Goal: Task Accomplishment & Management: Manage account settings

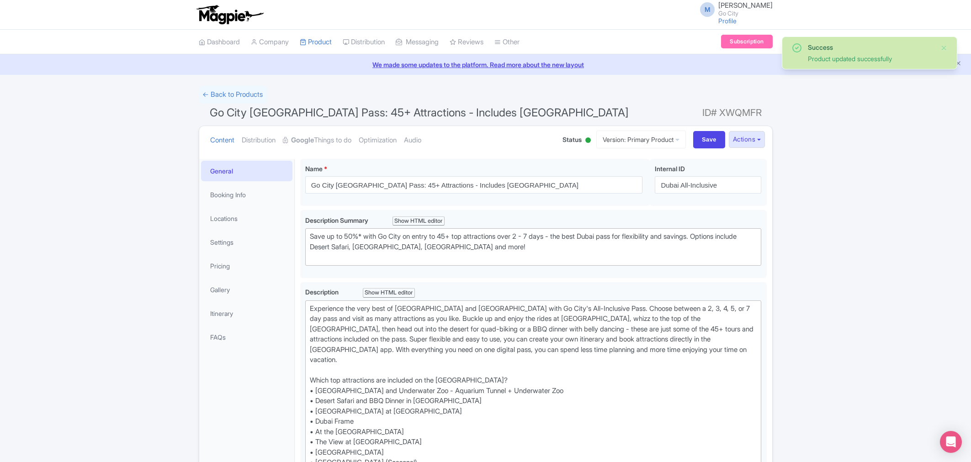
scroll to position [159, 0]
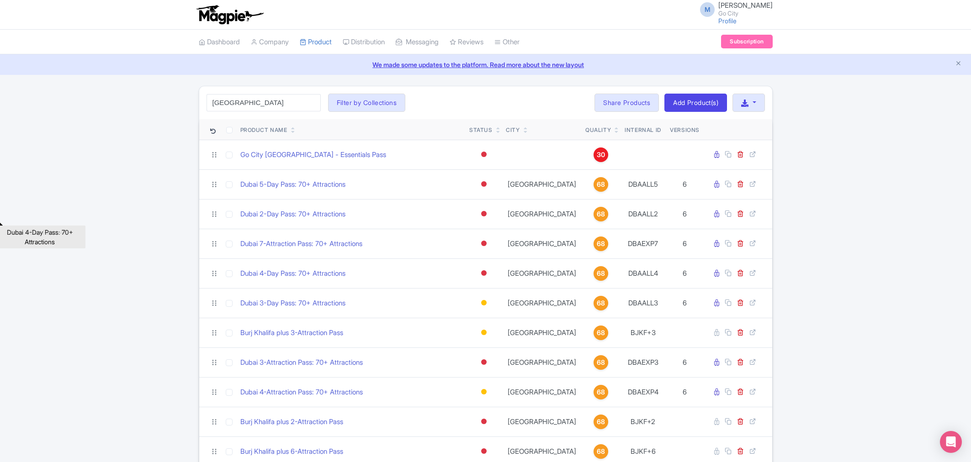
scroll to position [223, 0]
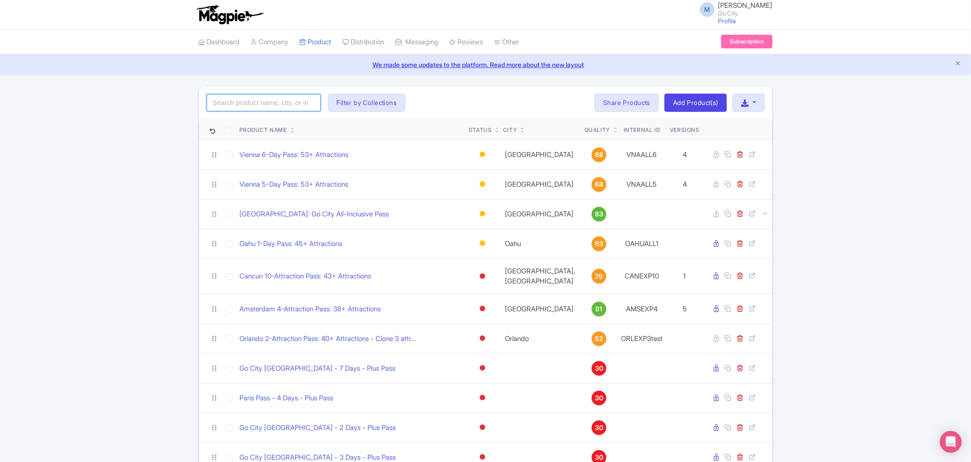
click at [243, 101] on input "search" at bounding box center [264, 102] width 114 height 17
type input "london"
click button "Search" at bounding box center [0, 0] width 0 height 0
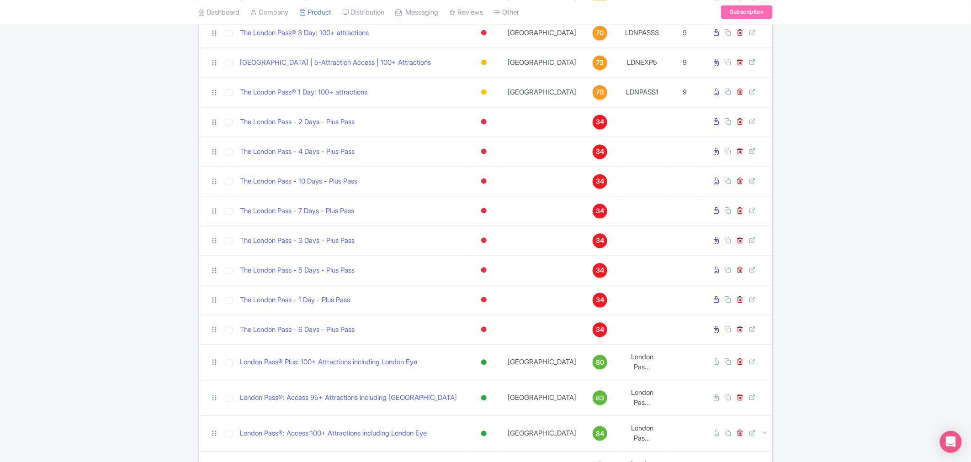
scroll to position [937, 0]
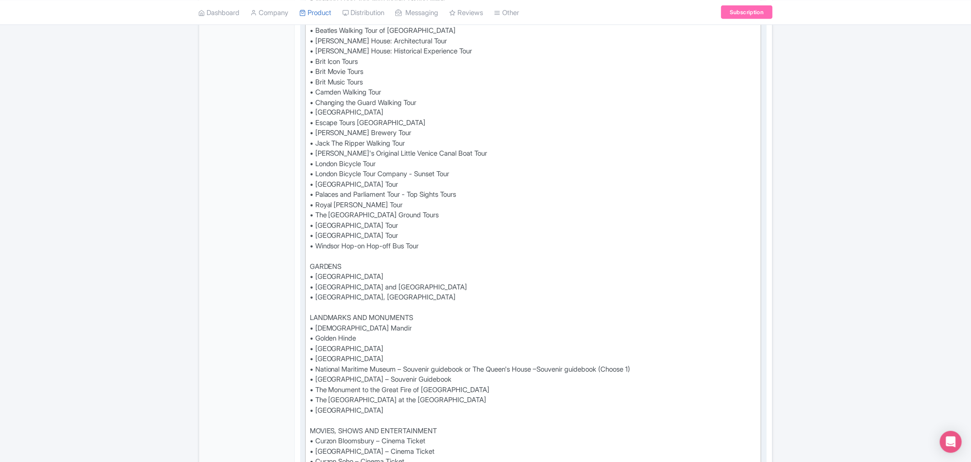
scroll to position [711, 0]
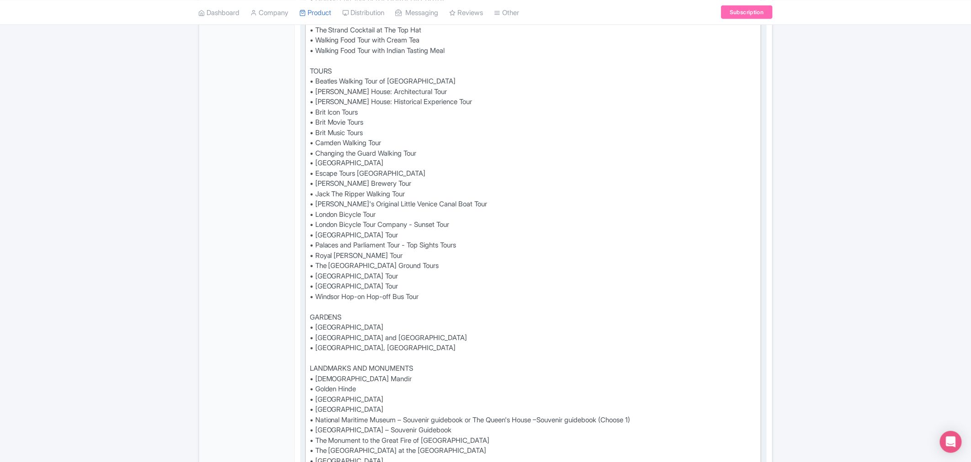
click at [399, 183] on div "See all that London has to offer with the London Pass® Plus and save up to 50%*…" at bounding box center [533, 271] width 447 height 1357
click at [311, 195] on div "See all that London has to offer with the London Pass® Plus and save up to 50%*…" at bounding box center [533, 271] width 447 height 1357
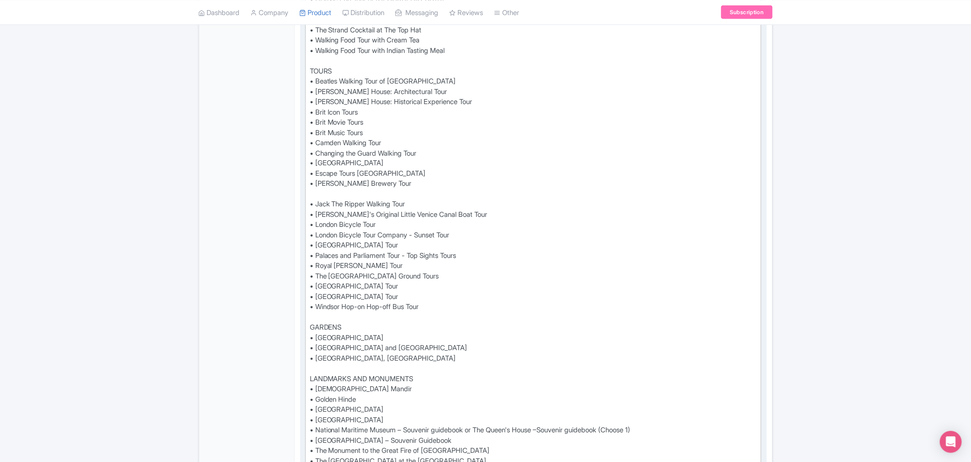
click at [317, 193] on div "See all that London has to offer with the London Pass® Plus and save up to 50%*…" at bounding box center [533, 277] width 447 height 1368
paste trix-editor "Highlights of Royal London Bike Tour"
type trix-editor "<div>See all that London has to offer with the London Pass® Plus and save up to…"
drag, startPoint x: 444, startPoint y: 186, endPoint x: 314, endPoint y: 197, distance: 130.7
click at [314, 197] on div "See all that London has to offer with the London Pass® Plus and save up to 50%*…" at bounding box center [533, 277] width 447 height 1368
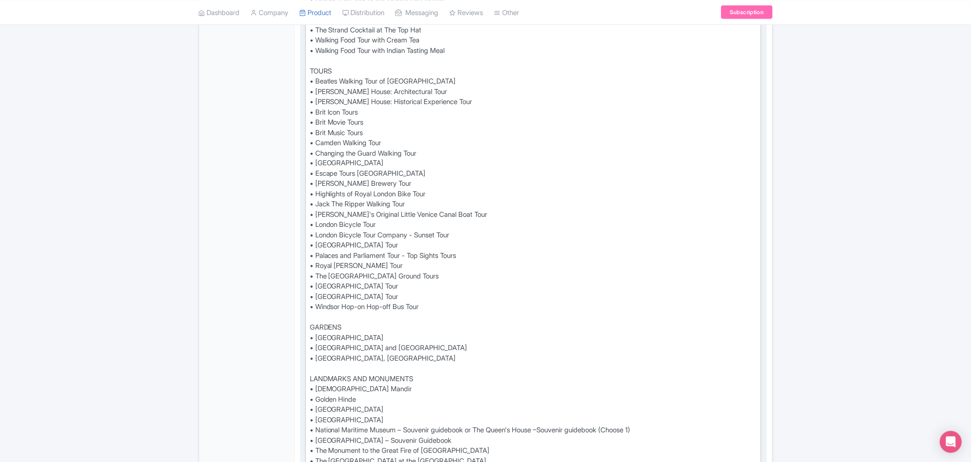
click at [447, 193] on div "See all that London has to offer with the London Pass® Plus and save up to 50%*…" at bounding box center [533, 277] width 447 height 1368
drag, startPoint x: 447, startPoint y: 193, endPoint x: 305, endPoint y: 195, distance: 142.1
click at [305, 195] on trix-editor "See all that London has to offer with the London Pass® Plus and save up to 50%*…" at bounding box center [533, 277] width 457 height 1374
copy div "• Highlights of Royal London Bike Tour"
click at [817, 185] on div "← Back to Products London Pass® Plus: 100+ Attractions including London Eye ID#…" at bounding box center [485, 389] width 971 height 2029
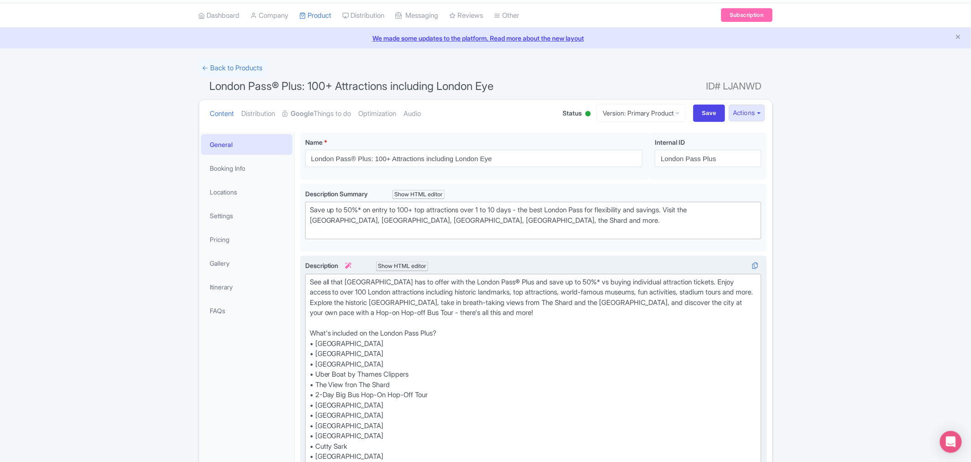
scroll to position [0, 0]
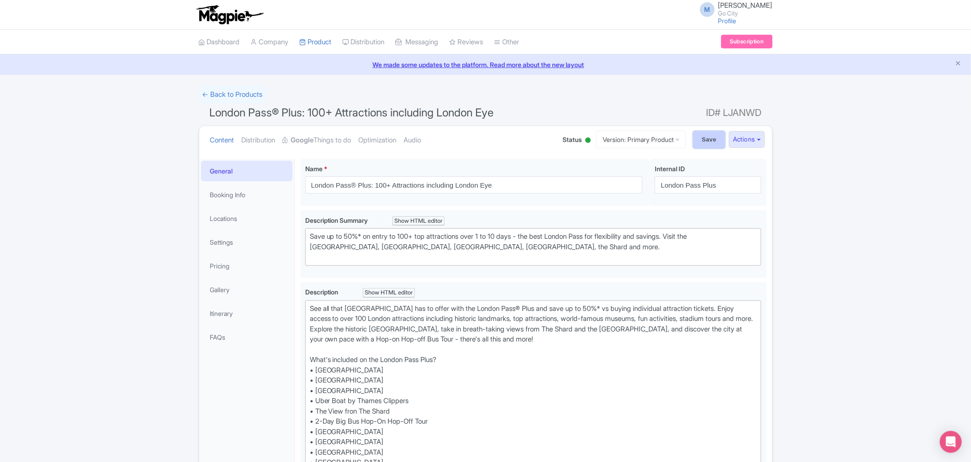
click at [704, 141] on input "Save" at bounding box center [709, 139] width 32 height 17
type input "Saving..."
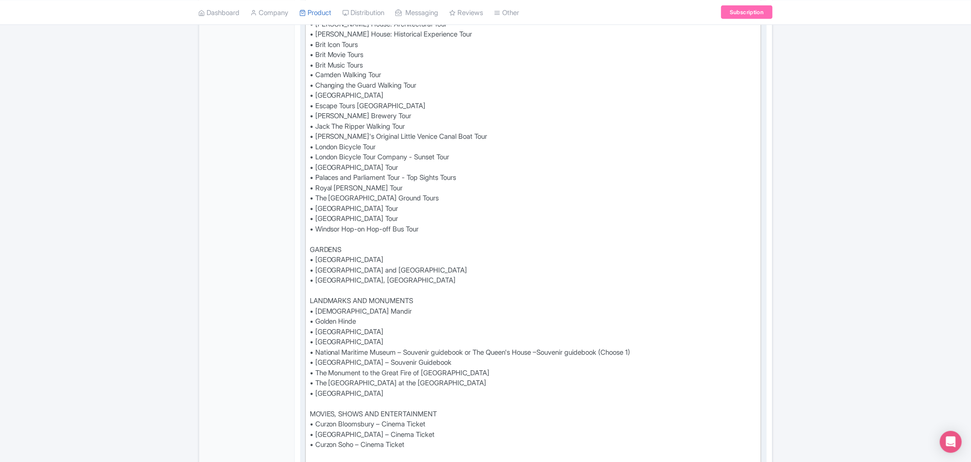
scroll to position [761, 0]
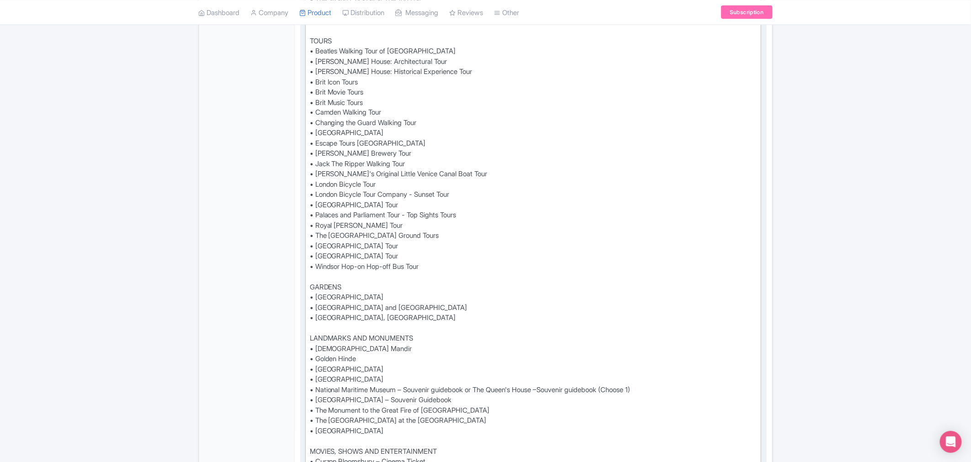
click at [309, 154] on trix-editor "See all that [GEOGRAPHIC_DATA] has to offer with the London Pass® and save up t…" at bounding box center [533, 236] width 457 height 1395
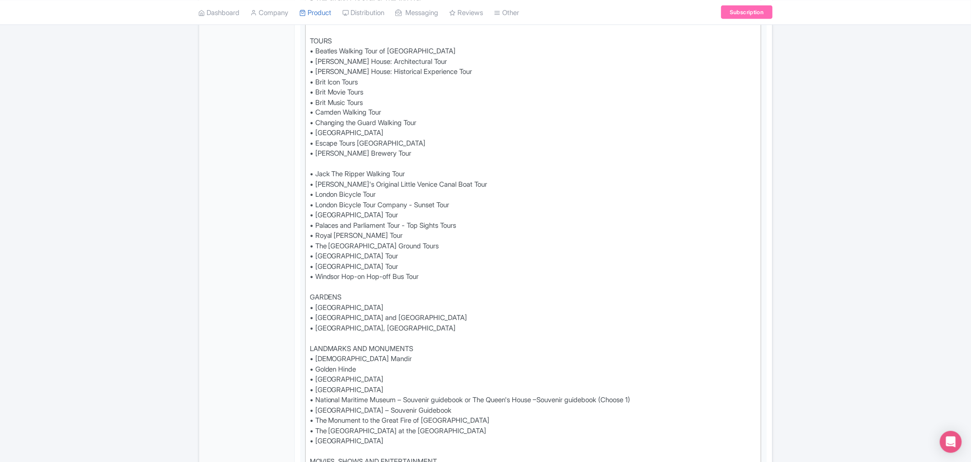
click at [317, 153] on div "See all that [GEOGRAPHIC_DATA] has to offer with the London Pass® and save up t…" at bounding box center [533, 242] width 447 height 1398
paste trix-editor "• Highlights of Royal London Bike Tour<br>"
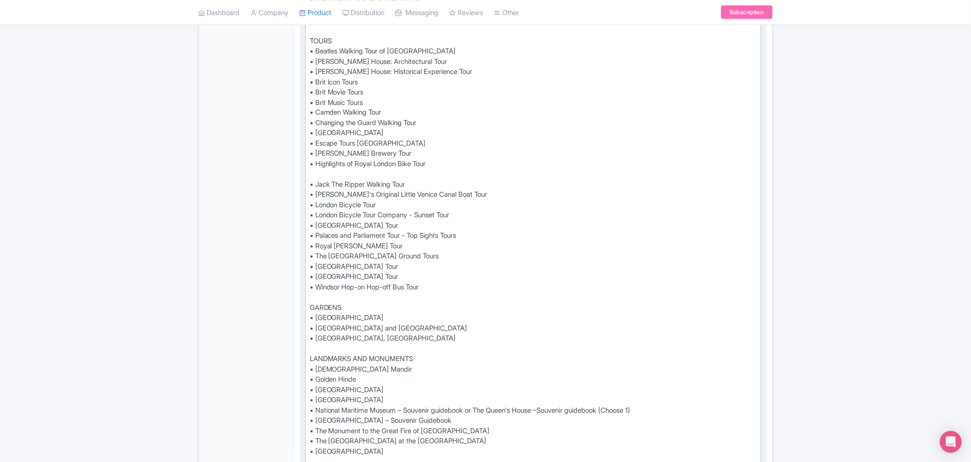
type trix-editor "<lor>Ips dol sita Consec adi el seddo eius tem Incidi Utla® etd magn al en 14%*…"
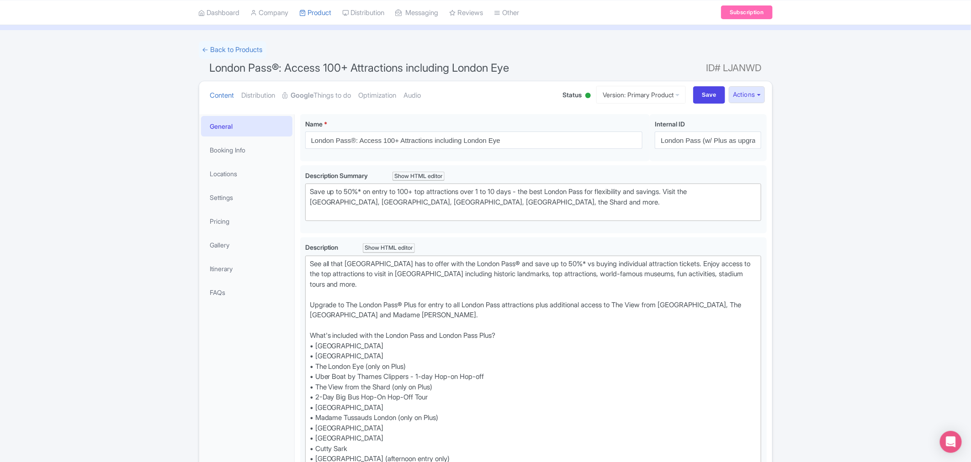
scroll to position [0, 0]
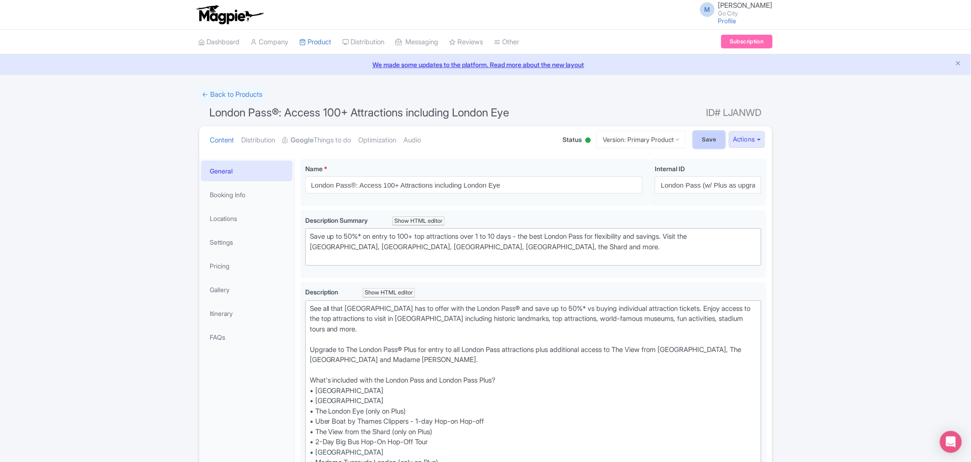
click at [704, 139] on input "Save" at bounding box center [709, 139] width 32 height 17
type input "Saving..."
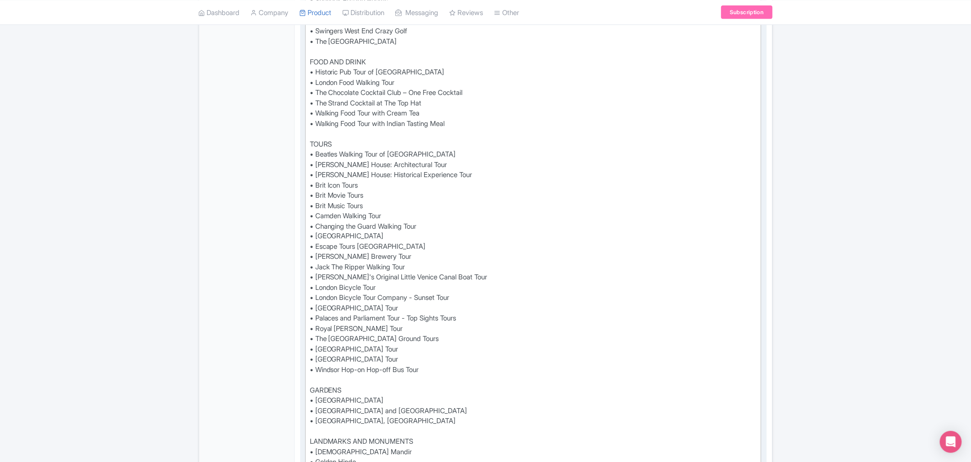
scroll to position [660, 0]
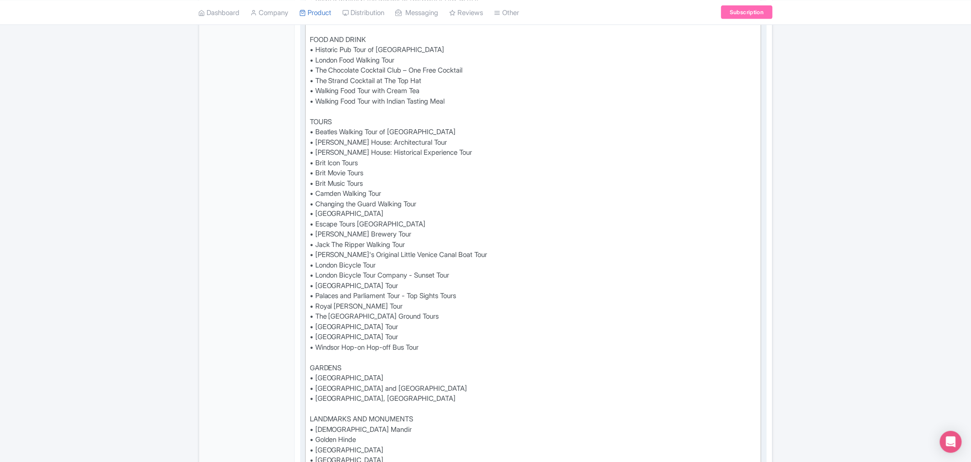
click at [308, 244] on trix-editor "See all that [GEOGRAPHIC_DATA] has to offer with the London Pass® and save up t…" at bounding box center [533, 323] width 457 height 1364
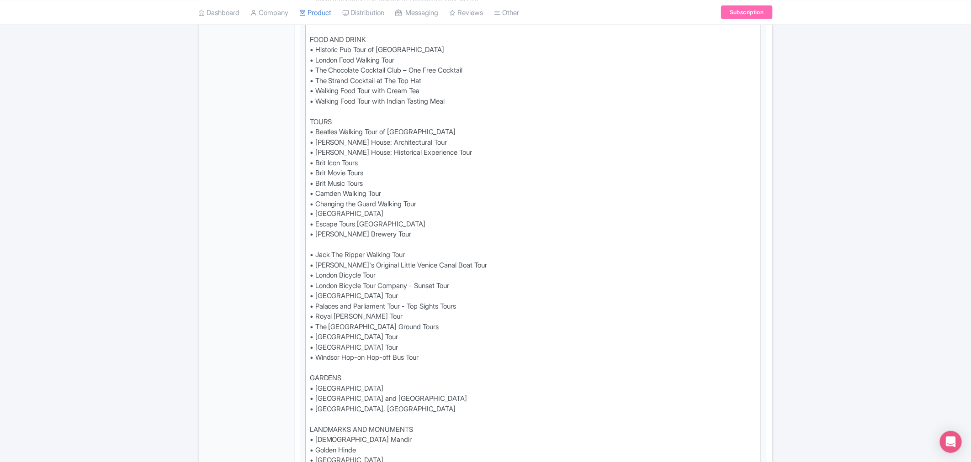
click at [313, 244] on div "See all that London has to offer with the London Pass® and save up to 50%* vs b…" at bounding box center [533, 328] width 447 height 1368
paste trix-editor "• Highlights of Royal London Bike Tour<br>"
type trix-editor "<div>See all that London has to offer with the London Pass® and save up to 50%*…"
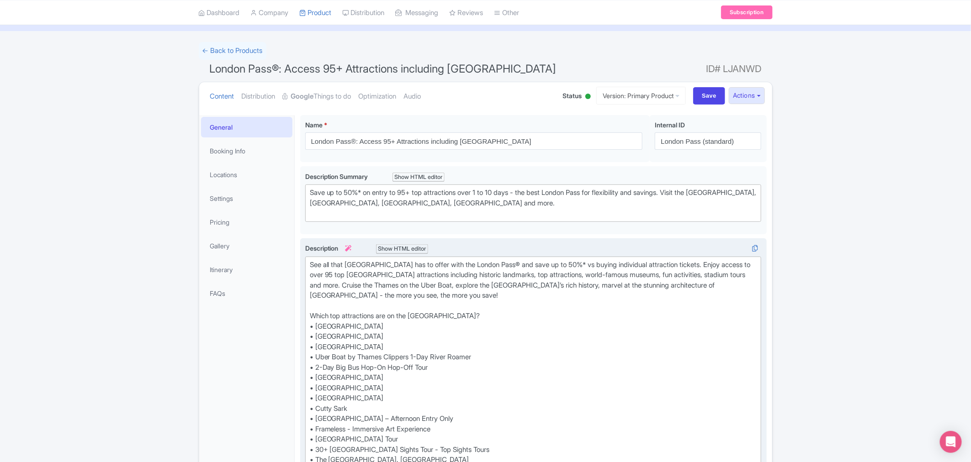
scroll to position [0, 0]
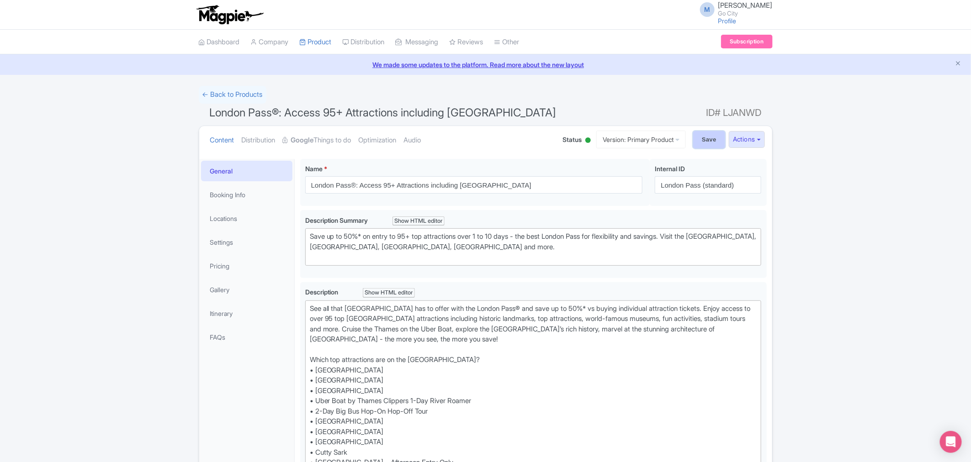
click at [696, 138] on input "Save" at bounding box center [709, 139] width 32 height 17
type input "Saving..."
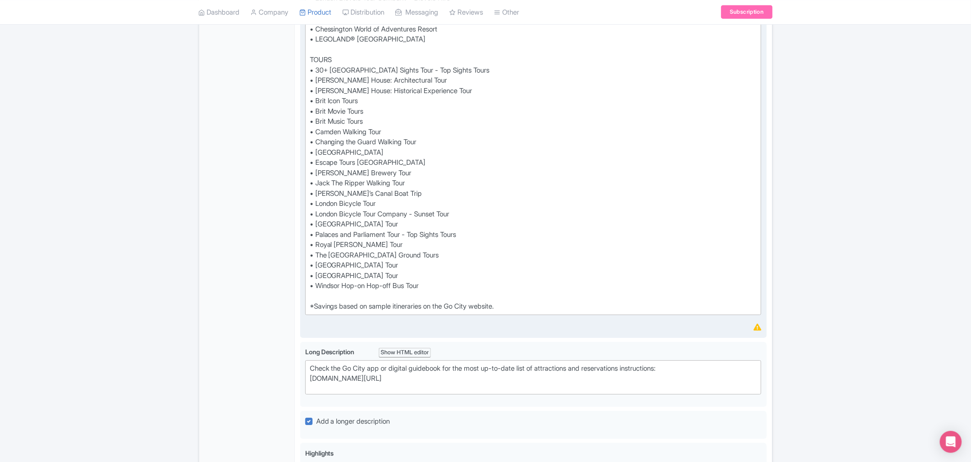
scroll to position [1371, 0]
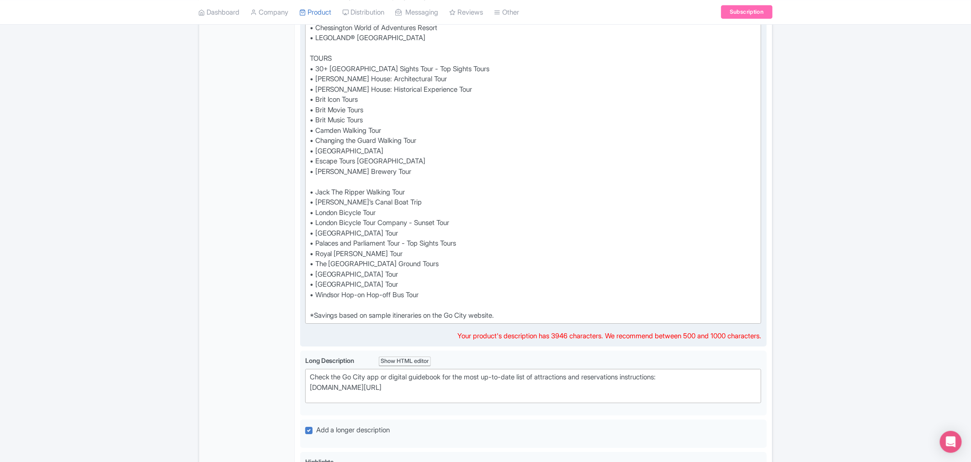
paste trix-editor "• Highlights of Royal London Bike Tour<br>"
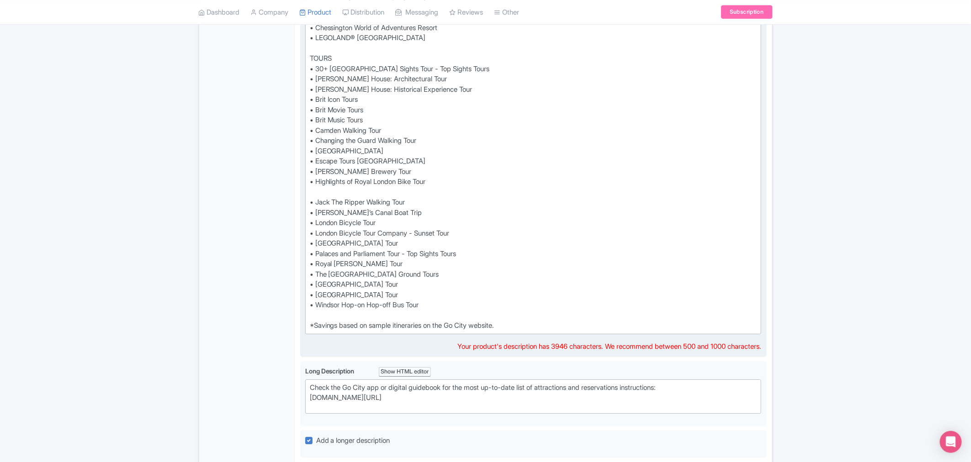
type trix-editor "<div>Buy a London Explorer Pass® and get 2 to 7 credits to redeem against entry…"
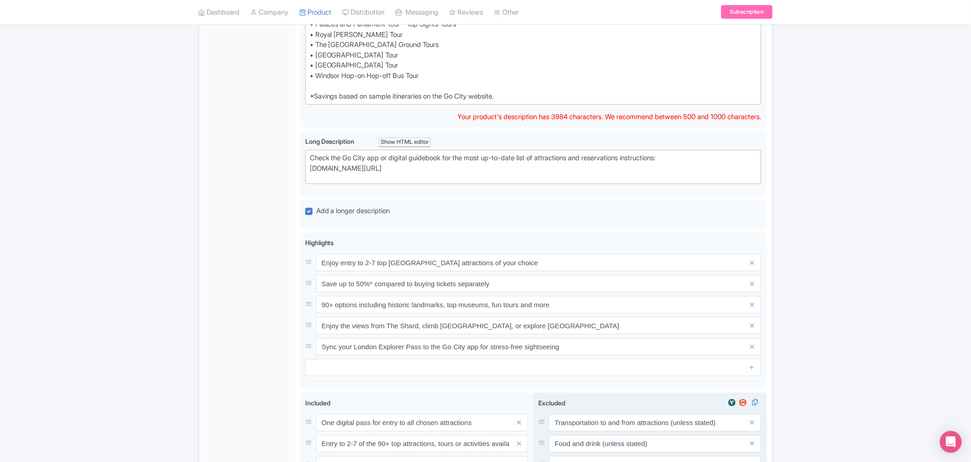
scroll to position [1734, 0]
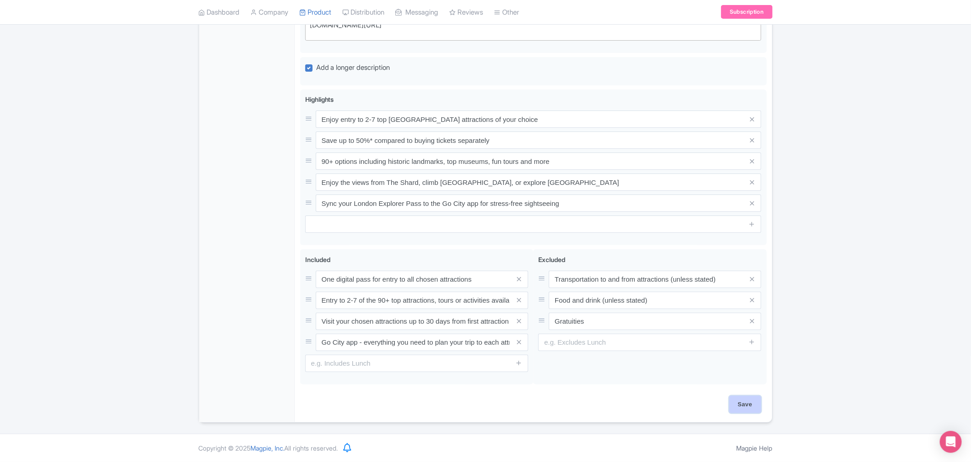
click at [749, 404] on input "Save" at bounding box center [745, 404] width 32 height 17
type input "Saving..."
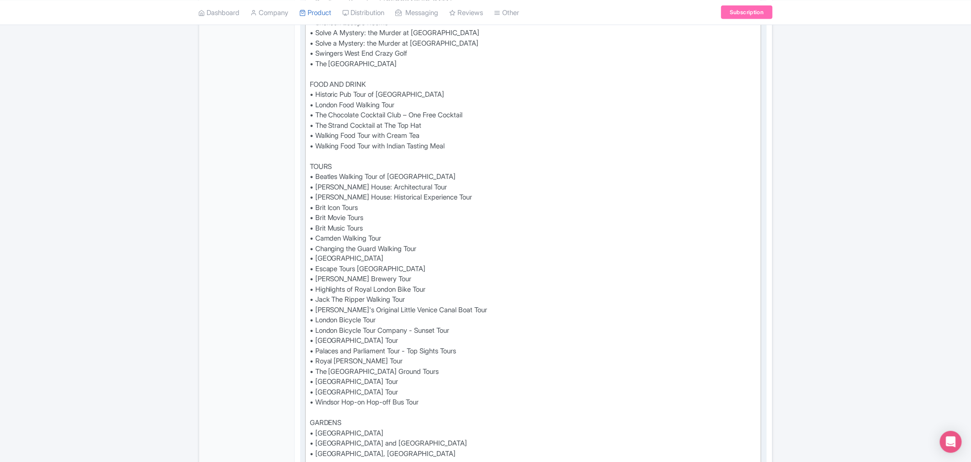
scroll to position [616, 0]
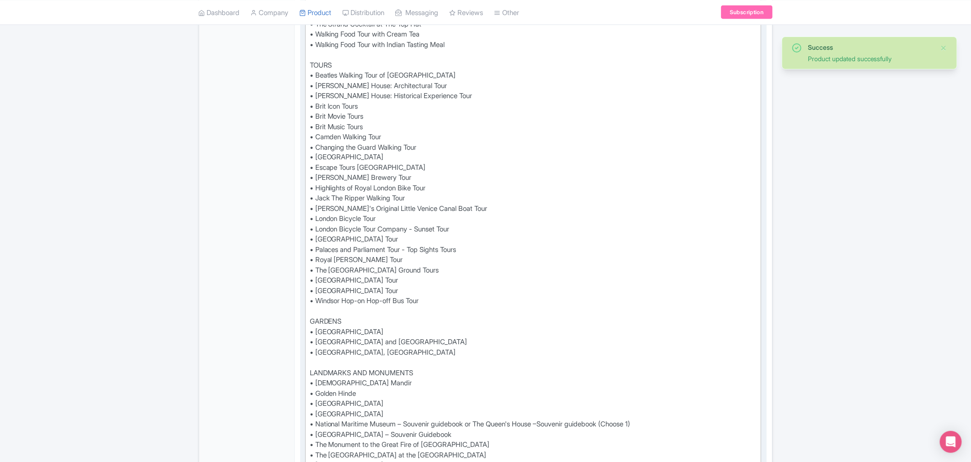
scroll to position [717, 0]
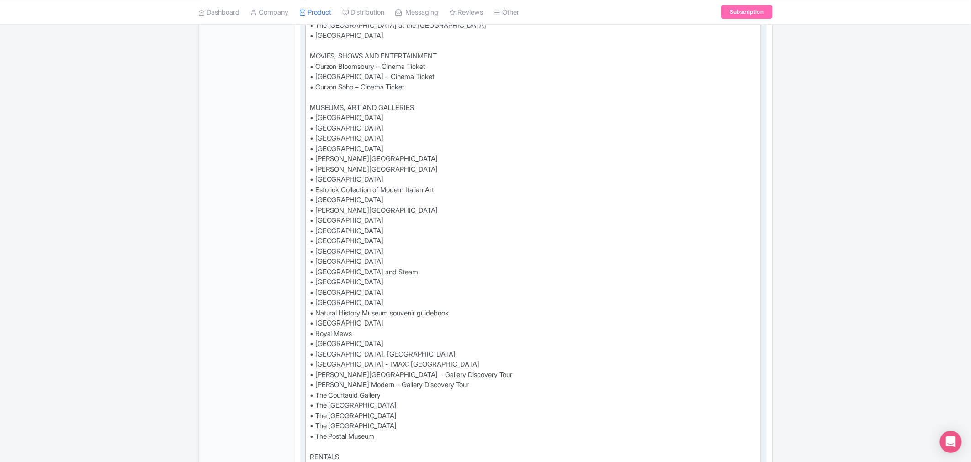
scroll to position [812, 0]
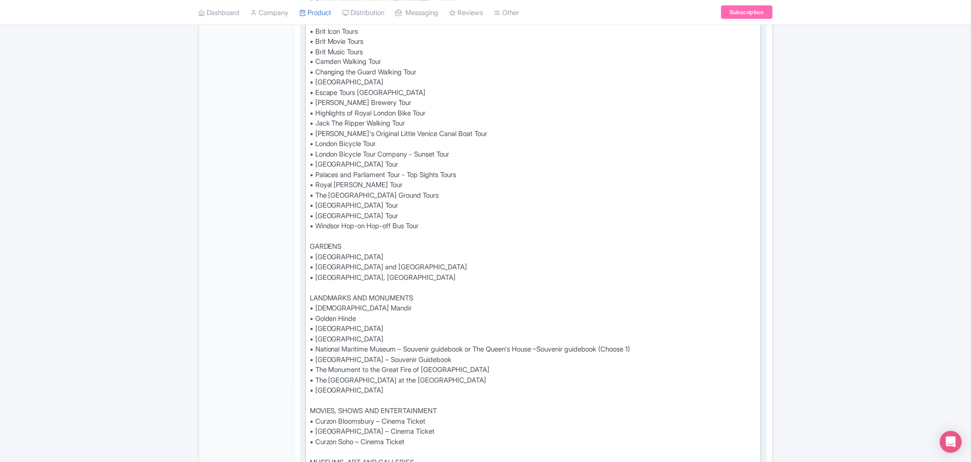
click at [311, 172] on div "See all that [GEOGRAPHIC_DATA] has to offer with the London Pass® and save up t…" at bounding box center [533, 191] width 447 height 1398
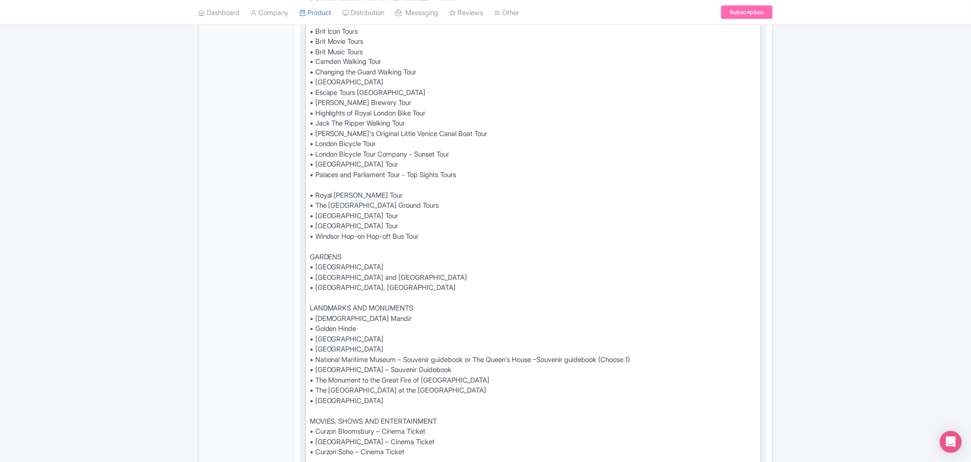
click at [335, 173] on div "See all that [GEOGRAPHIC_DATA] has to offer with the London Pass® and save up t…" at bounding box center [533, 196] width 447 height 1409
paste trix-editor "• River Thames Bike Tour with Borough Market Lunch"
type trix-editor "<lor>Ips dol sita Consec adi el seddo eius tem Incidi Utla® etd magn al en 95%*…"
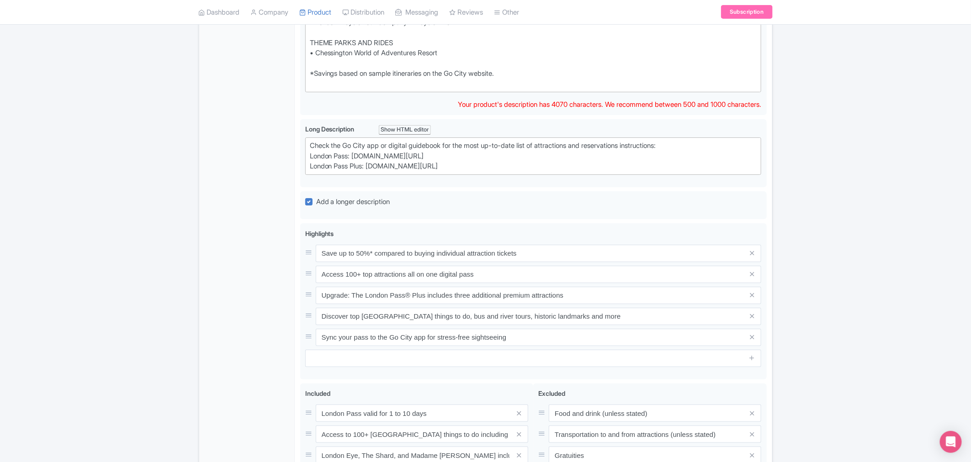
scroll to position [1740, 0]
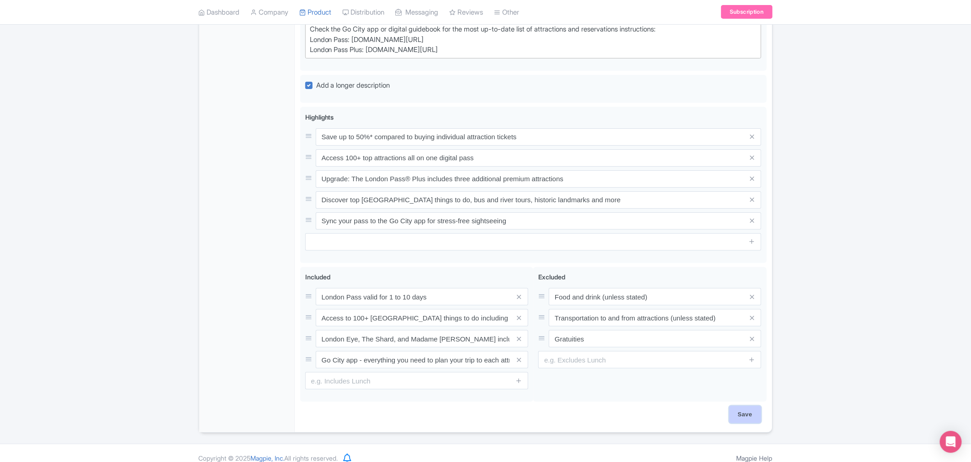
click at [743, 408] on input "Save" at bounding box center [745, 414] width 32 height 17
type input "Saving..."
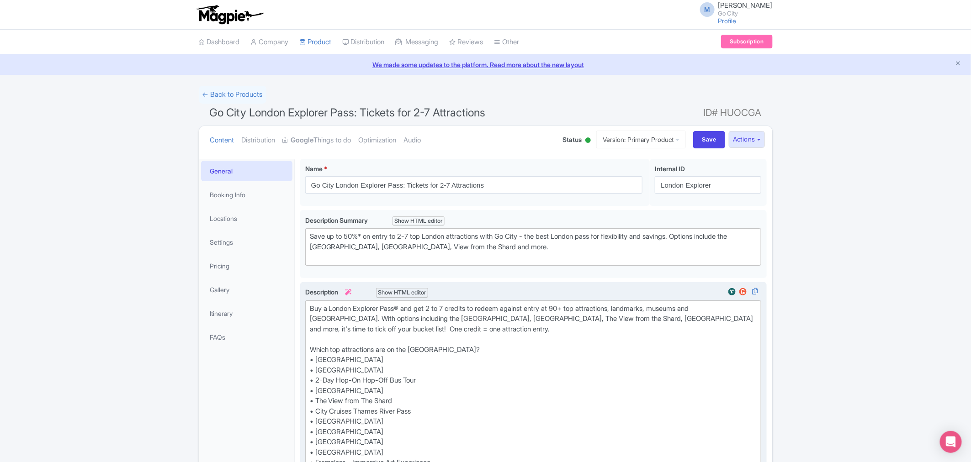
scroll to position [203, 0]
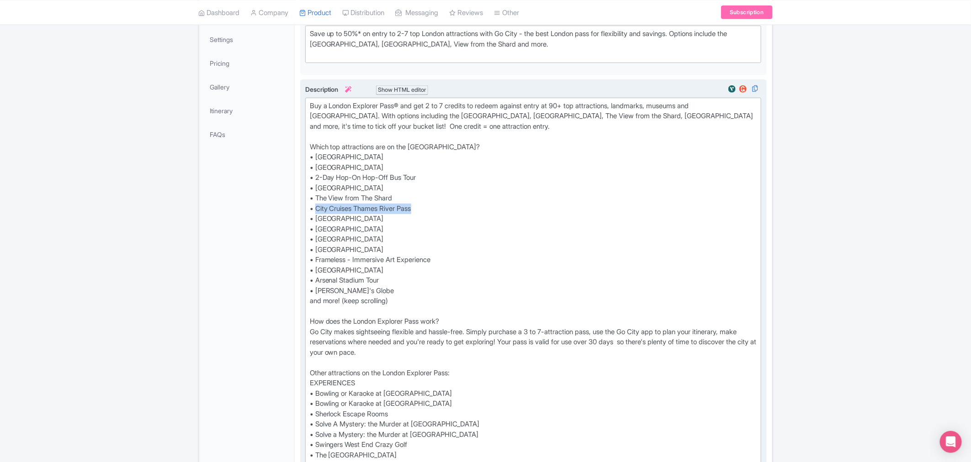
drag, startPoint x: 416, startPoint y: 206, endPoint x: 317, endPoint y: 207, distance: 99.2
paste trix-editor "24 Hour"
type trix-editor "<div>Buy a London Explorer Pass® and get 2 to 7 credits to redeem against entry…"
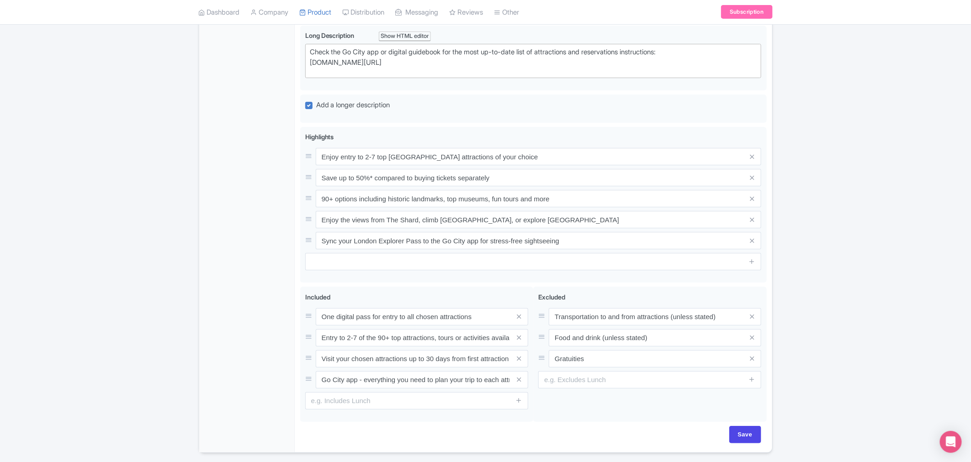
scroll to position [1726, 0]
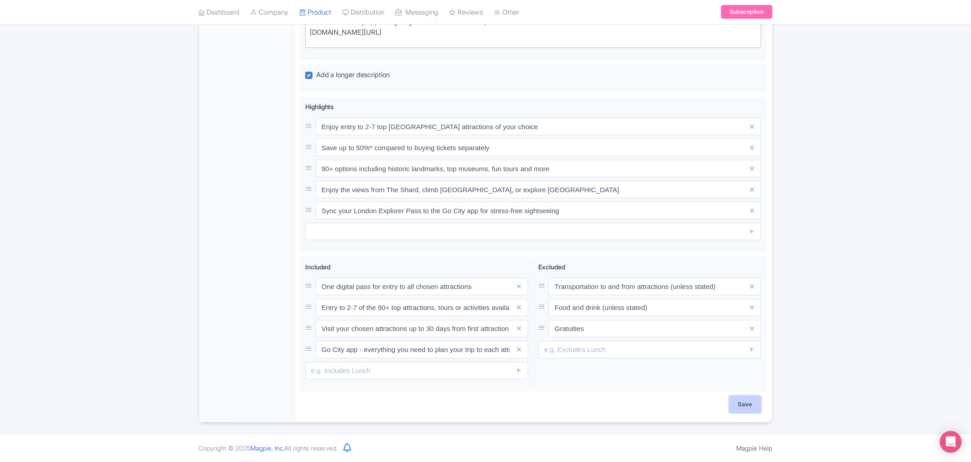
drag, startPoint x: 745, startPoint y: 405, endPoint x: 751, endPoint y: 405, distance: 5.9
click at [745, 405] on input "Save" at bounding box center [745, 404] width 32 height 17
type input "Saving..."
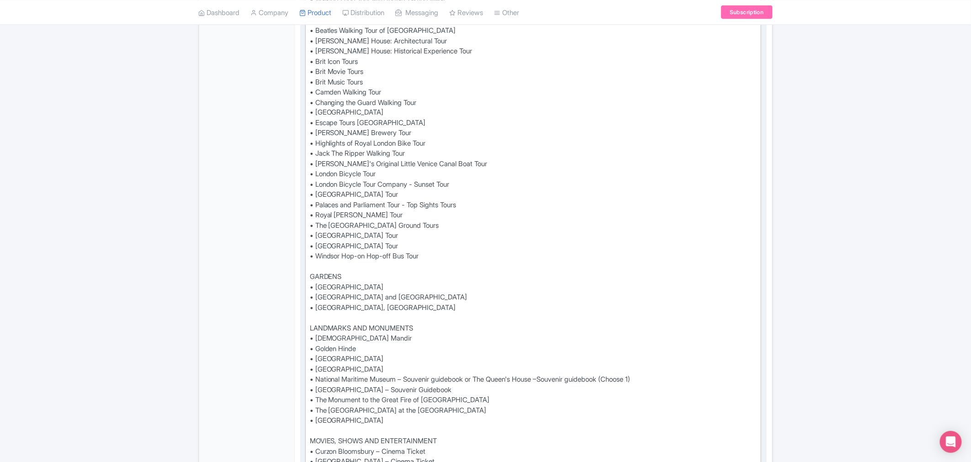
scroll to position [660, 0]
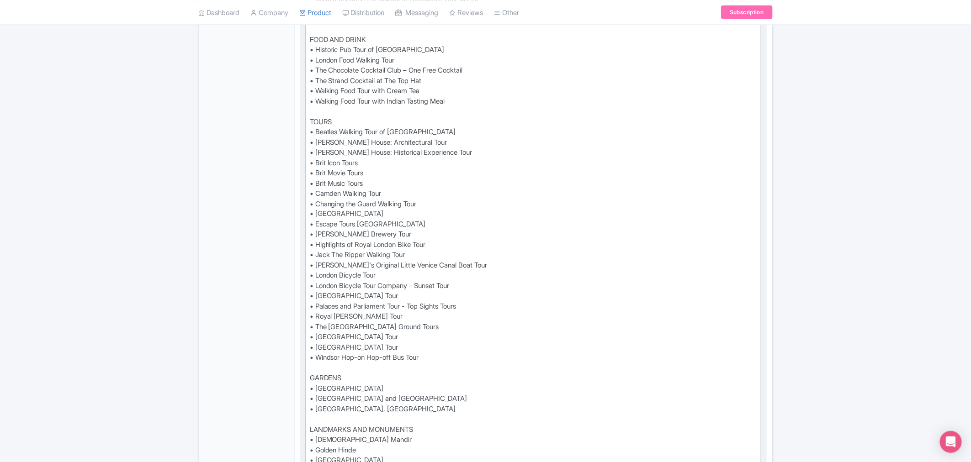
click at [482, 305] on div "See all that London has to offer with the London Pass® Plus and save up to 50%*…" at bounding box center [533, 328] width 447 height 1368
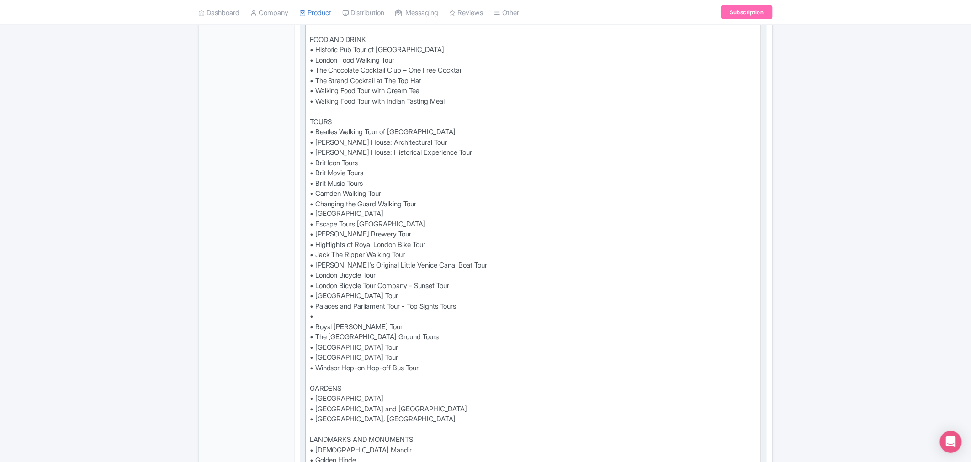
paste trix-editor "River Thames Bike Tour with Borough Market Lunch"
type trix-editor "<div>See all that London has to offer with the London Pass® Plus and save up to…"
drag, startPoint x: 478, startPoint y: 319, endPoint x: 312, endPoint y: 315, distance: 166.4
click at [312, 315] on div "See all that London has to offer with the London Pass® Plus and save up to 50%*…" at bounding box center [533, 333] width 447 height 1378
copy div "• River Thames Bike Tour with Borough Market Lunch"
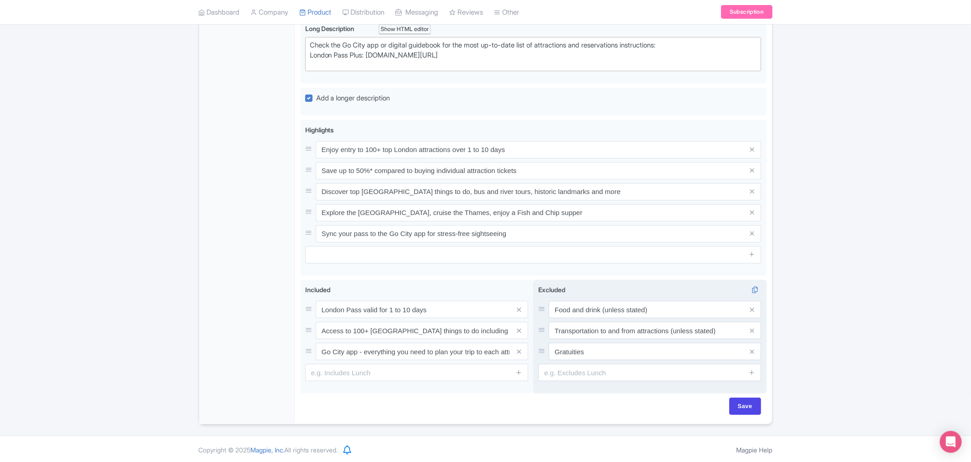
scroll to position [1695, 0]
click at [744, 409] on input "Save" at bounding box center [745, 404] width 32 height 17
type input "Saving..."
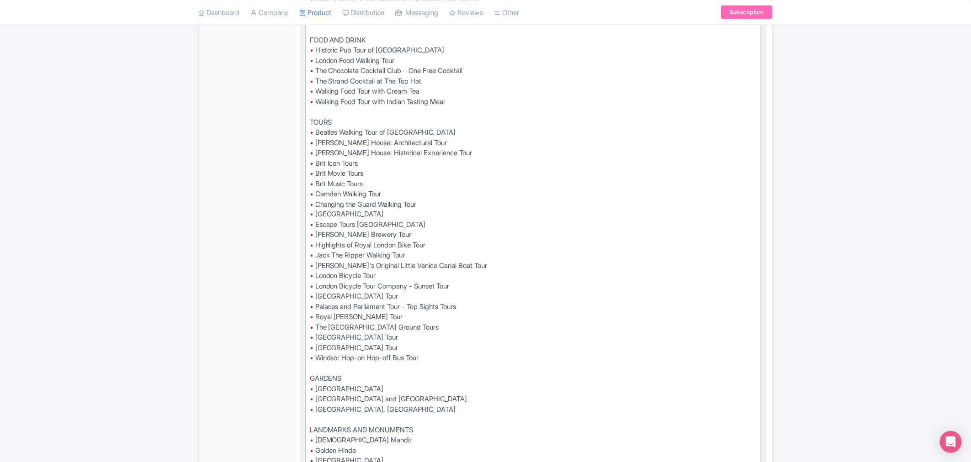
scroll to position [660, 0]
click at [308, 317] on trix-editor "See all that [GEOGRAPHIC_DATA] has to offer with the London Pass® and save up t…" at bounding box center [533, 328] width 457 height 1374
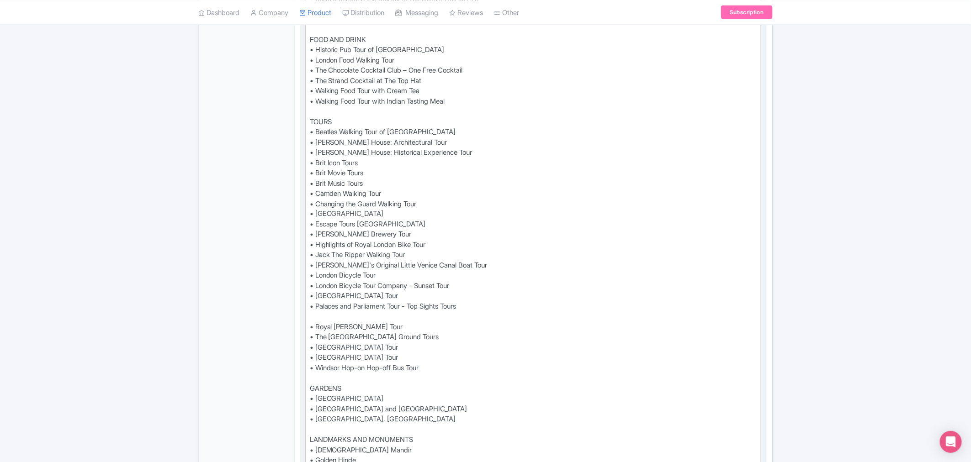
click at [316, 316] on div "See all that [GEOGRAPHIC_DATA] has to offer with the London Pass® and save up t…" at bounding box center [533, 333] width 447 height 1378
paste trix-editor "• River Thames Bike Tour with Borough Market Lunch"
type trix-editor "<lor>Ips dol sita Consec adi el seddo eius tem Incidi Utla® etd magn al en 85%*…"
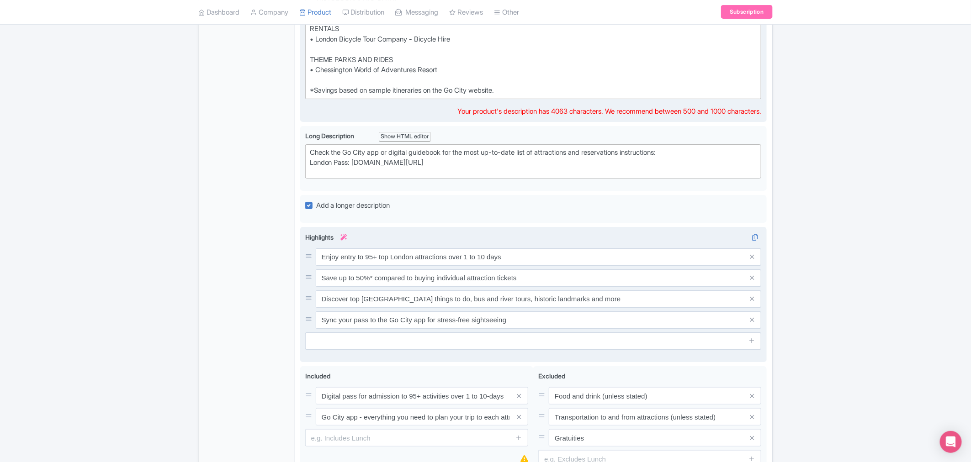
scroll to position [1674, 0]
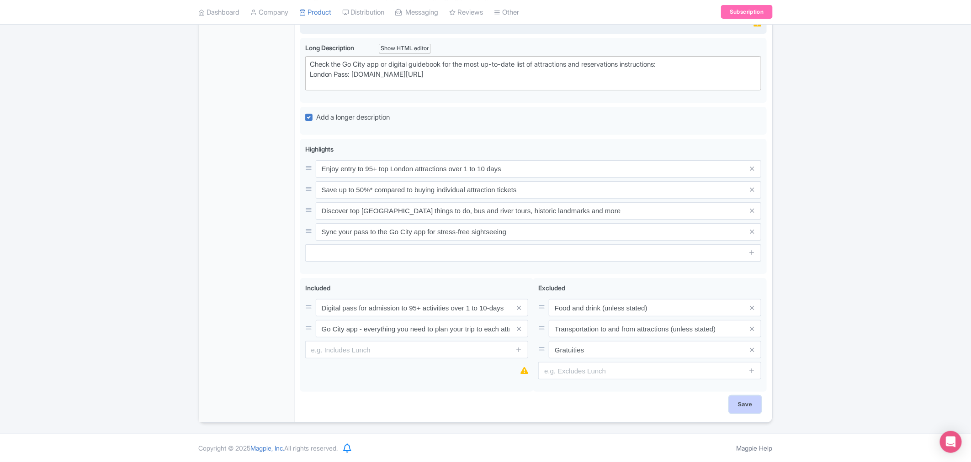
click at [744, 407] on input "Save" at bounding box center [745, 404] width 32 height 17
type input "Saving..."
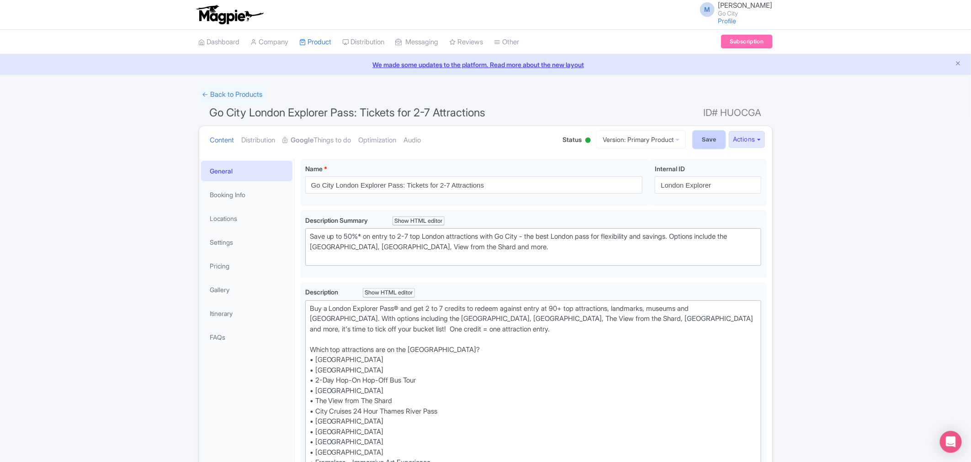
click at [706, 133] on input "Save" at bounding box center [709, 139] width 32 height 17
type input "Saving..."
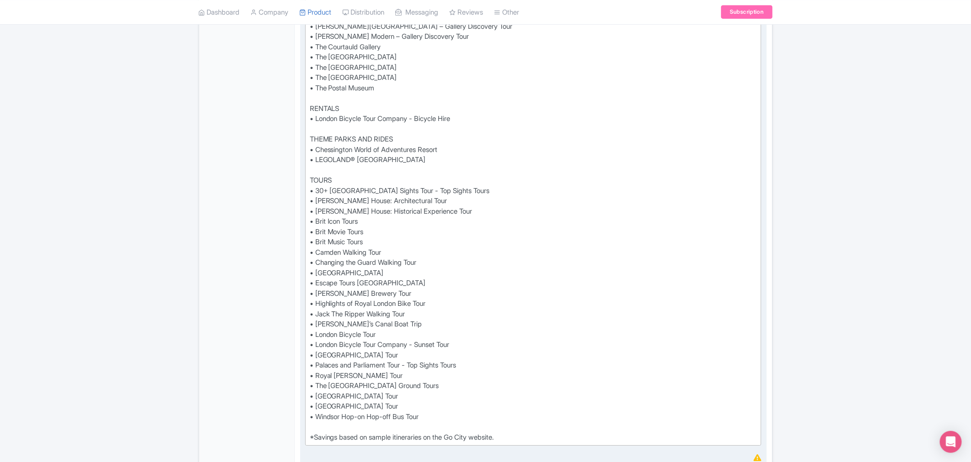
scroll to position [1276, 0]
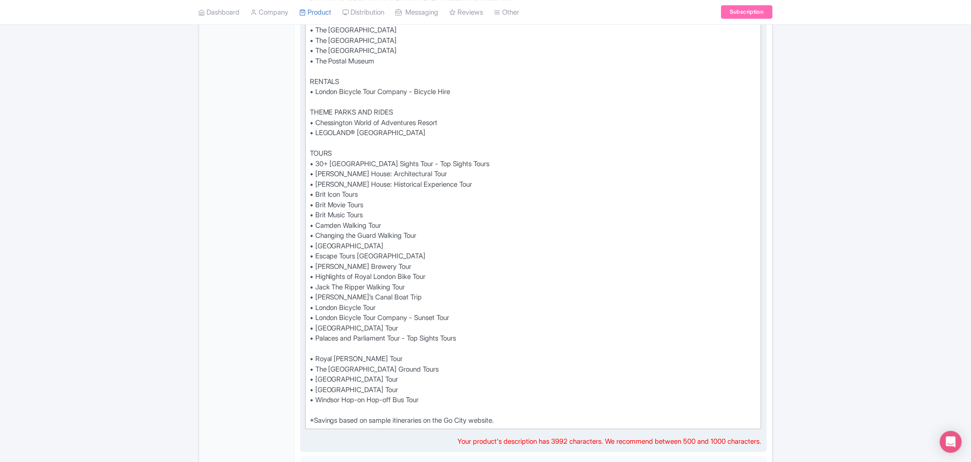
paste trix-editor "• River Thames Bike Tour with Borough Market Lunch"
type trix-editor "<lor>Ips d Sitame Consecte Adip® eli sed 6 do 1 eiusmod te incidi utlabor etdol…"
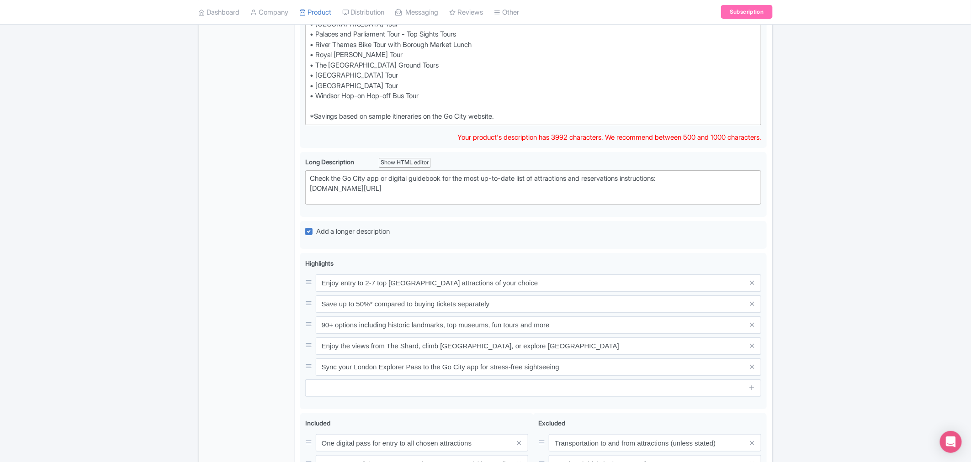
scroll to position [1737, 0]
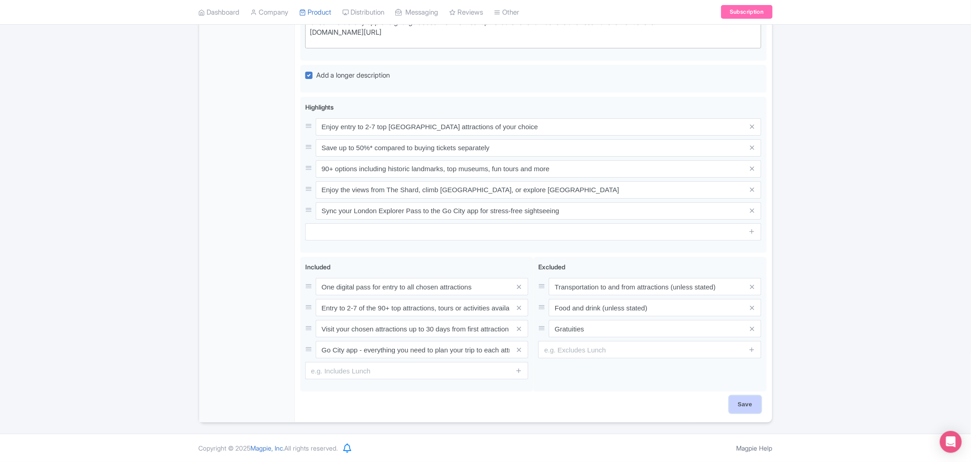
click at [750, 405] on input "Save" at bounding box center [745, 404] width 32 height 17
type input "Saving..."
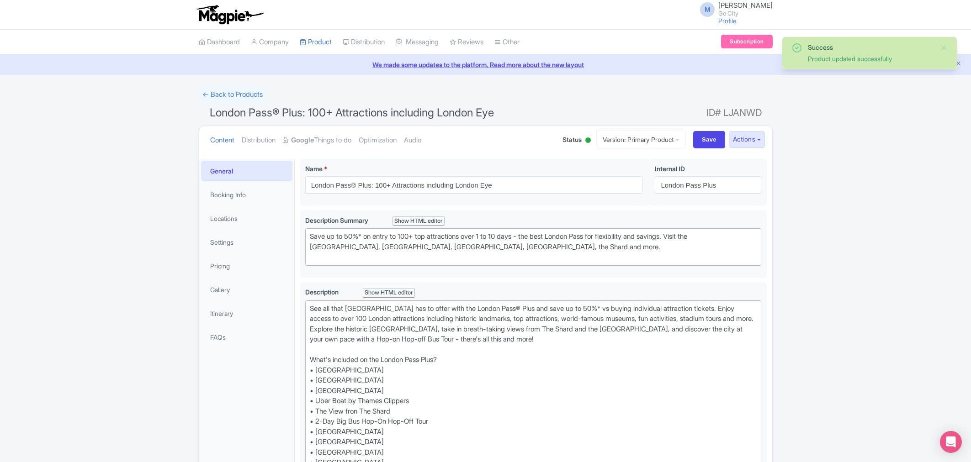
scroll to position [159, 0]
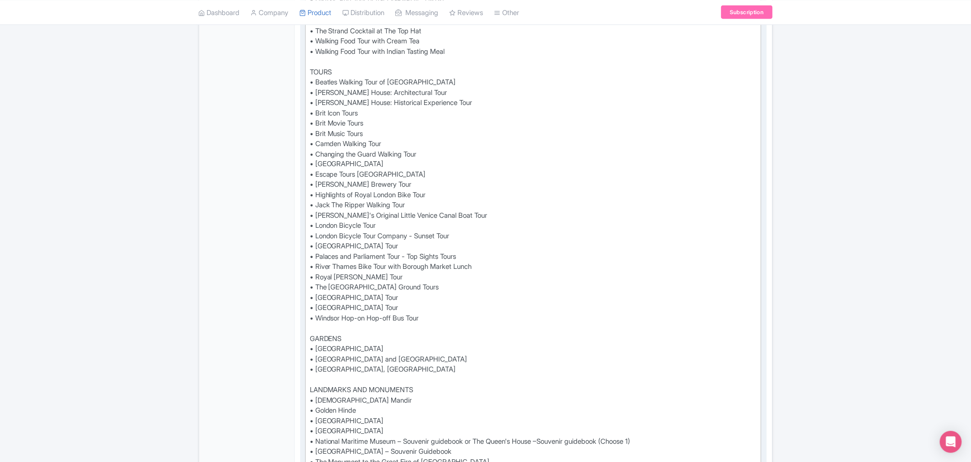
scroll to position [717, 0]
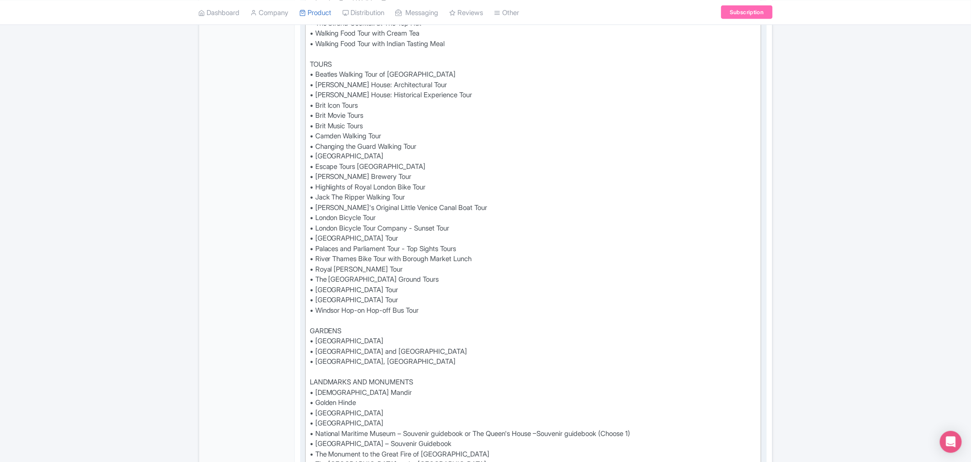
click at [391, 175] on div "See all that London has to offer with the London Pass® Plus and save up to 50%*…" at bounding box center [533, 275] width 447 height 1378
click at [311, 189] on div "See all that London has to offer with the London Pass® Plus and save up to 50%*…" at bounding box center [533, 275] width 447 height 1378
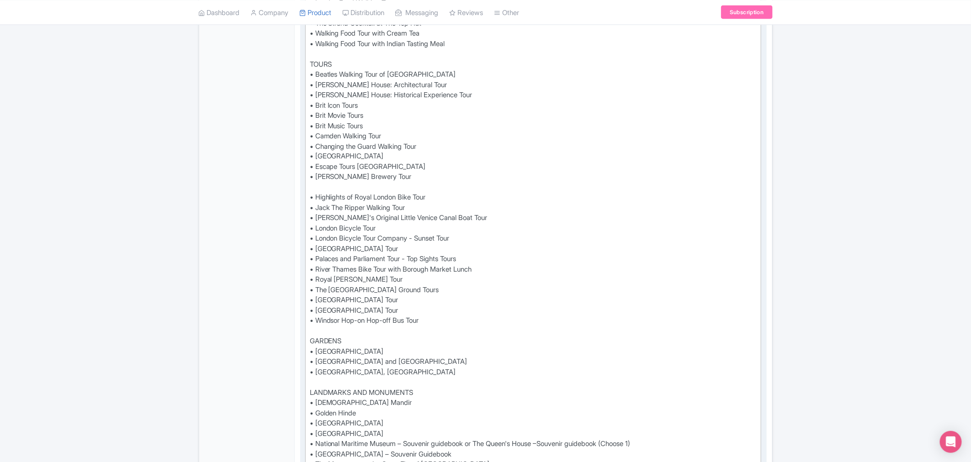
click at [337, 186] on div "See all that London has to offer with the London Pass® Plus and save up to 50%*…" at bounding box center [533, 280] width 447 height 1388
click at [350, 186] on div "See all that London has to offer with the London Pass® Plus and save up to 50%*…" at bounding box center [533, 280] width 447 height 1388
paste trix-editor "<div>See all that London has to offer with the London Pass® Plus and save up to…"
type trix-editor "<div>See all that London has to offer with the London Pass® Plus and save up to…"
drag, startPoint x: 412, startPoint y: 188, endPoint x: 299, endPoint y: 190, distance: 112.9
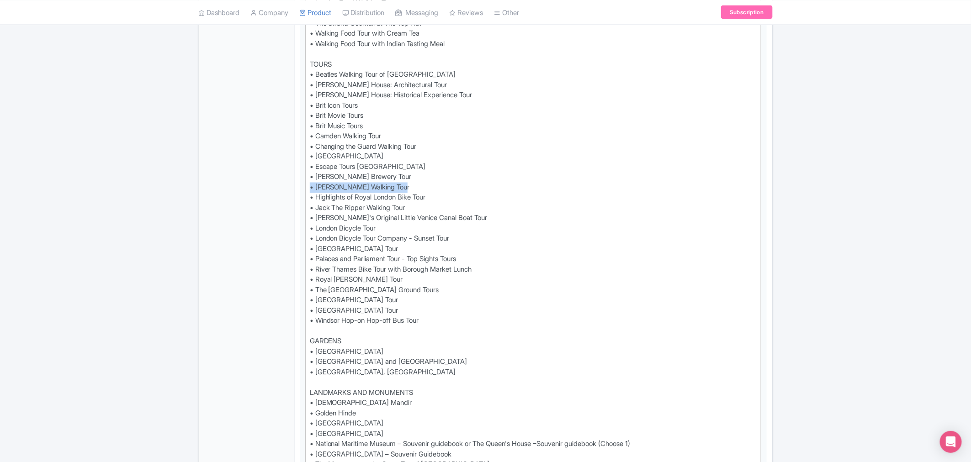
click at [299, 190] on div "London Pass® Plus: 100+ Attractions including London Eye Name * i London Pass® …" at bounding box center [534, 423] width 478 height 1975
copy div "• [PERSON_NAME] Walking Tour"
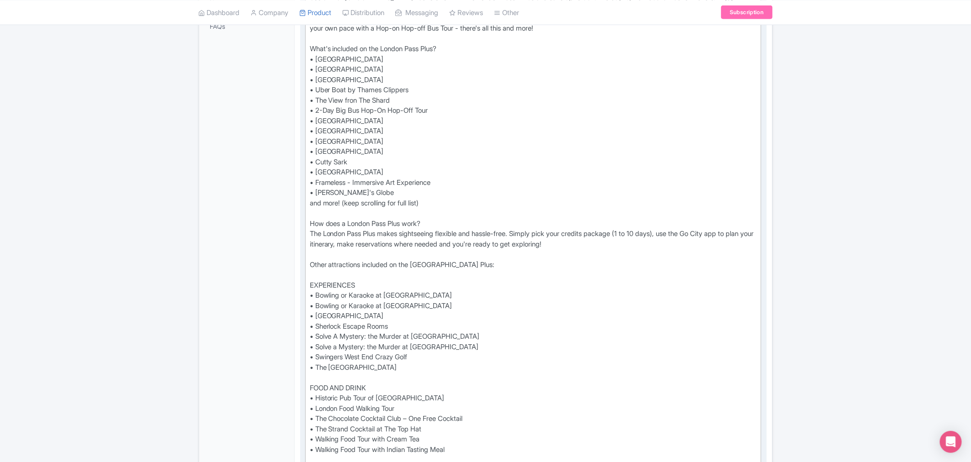
scroll to position [0, 0]
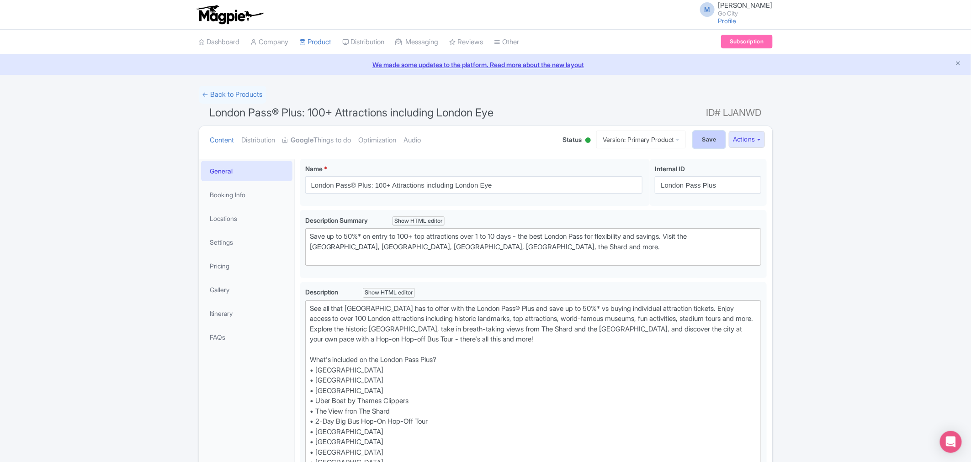
click at [709, 136] on input "Save" at bounding box center [709, 139] width 32 height 17
type input "Saving..."
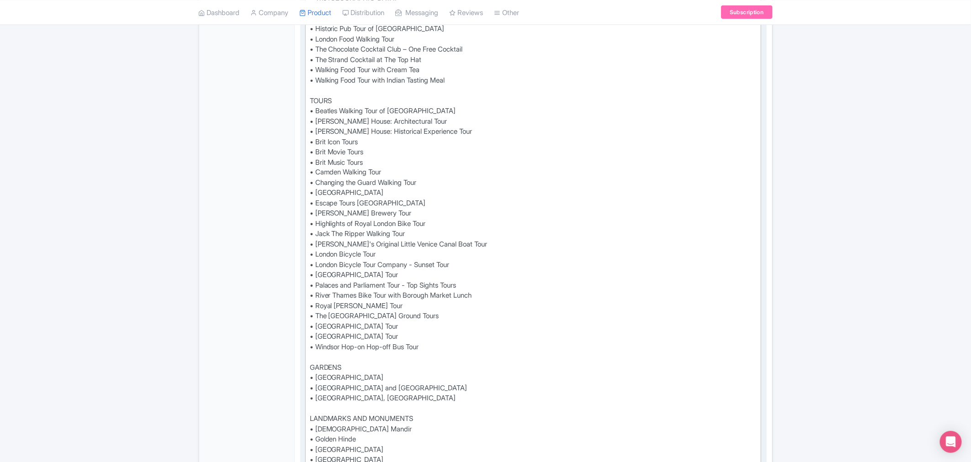
scroll to position [717, 0]
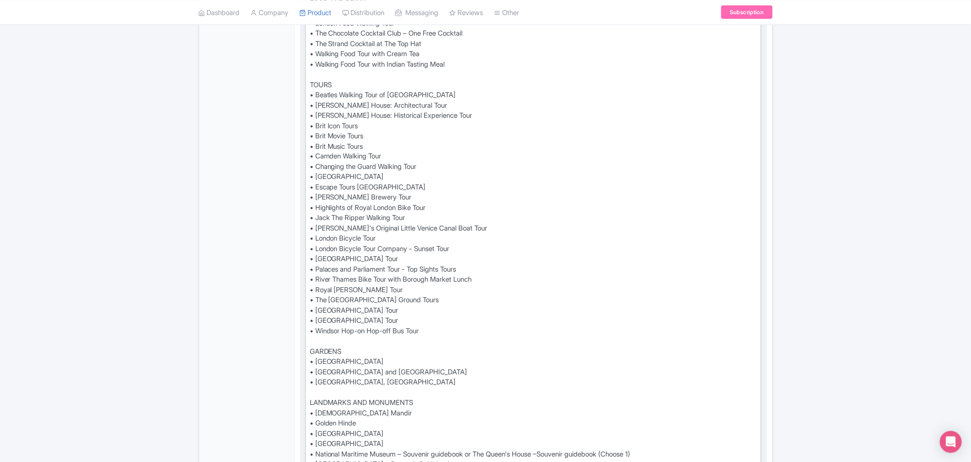
click at [311, 196] on div "See all that London has to offer with the London Pass® and save up to 50%* vs b…" at bounding box center [533, 290] width 447 height 1409
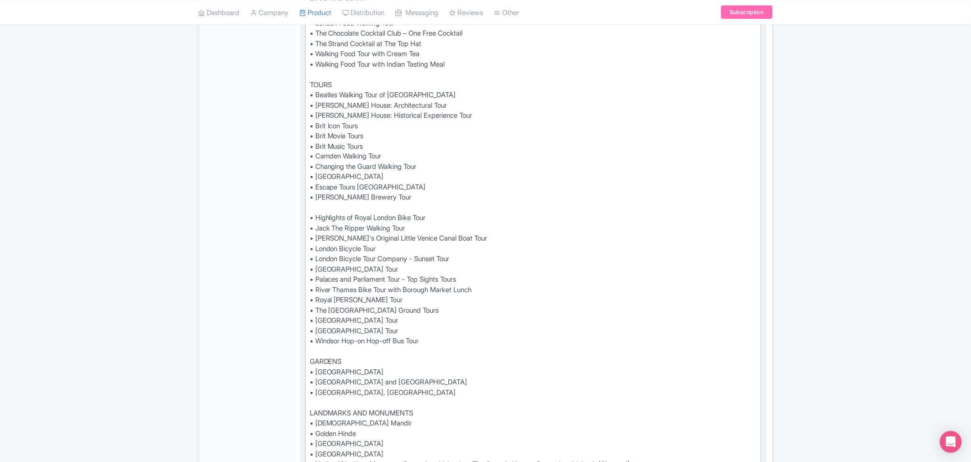
type trix-editor "<div>See all that London has to offer with the London Pass® and save up to 50%*…"
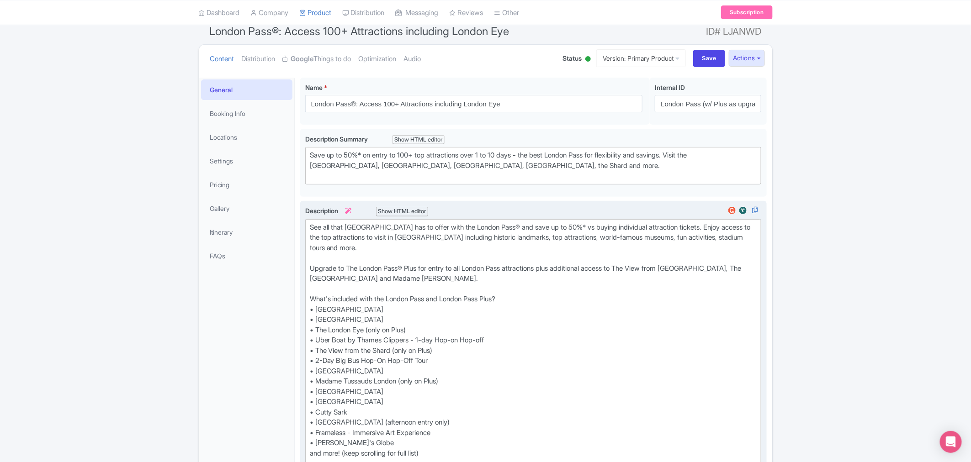
scroll to position [0, 0]
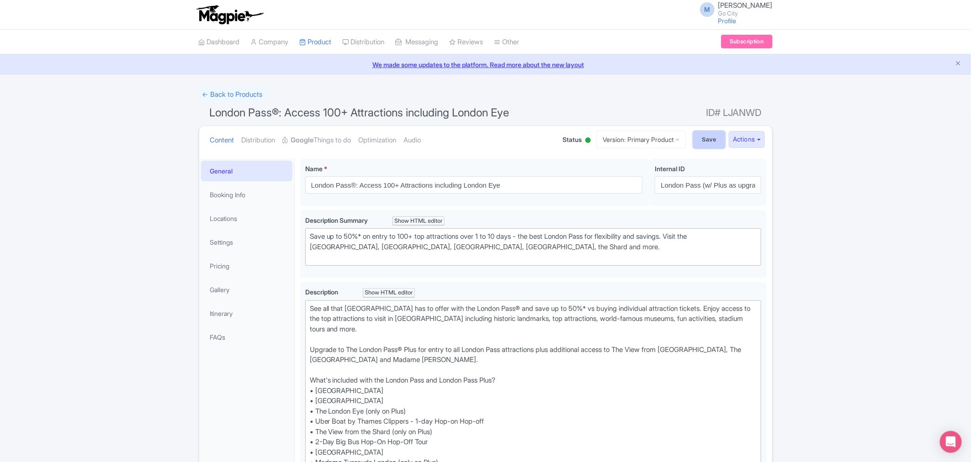
click at [707, 136] on input "Save" at bounding box center [709, 139] width 32 height 17
type input "Saving..."
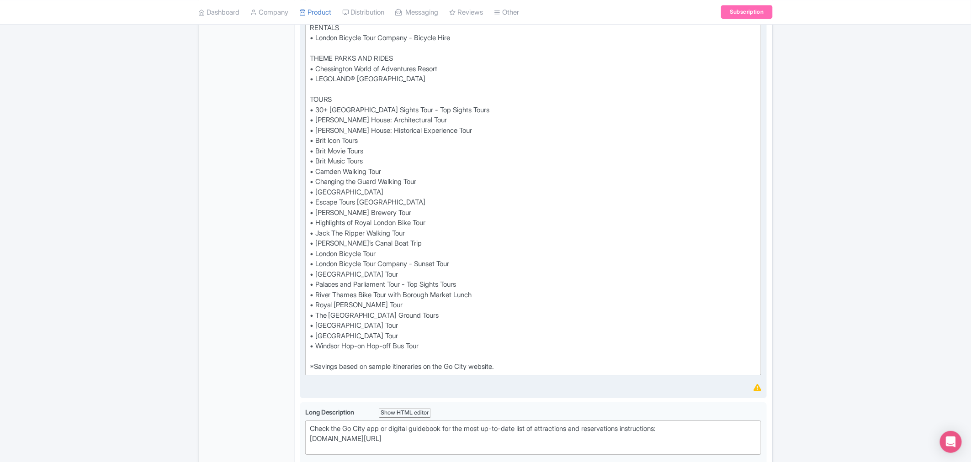
scroll to position [1377, 0]
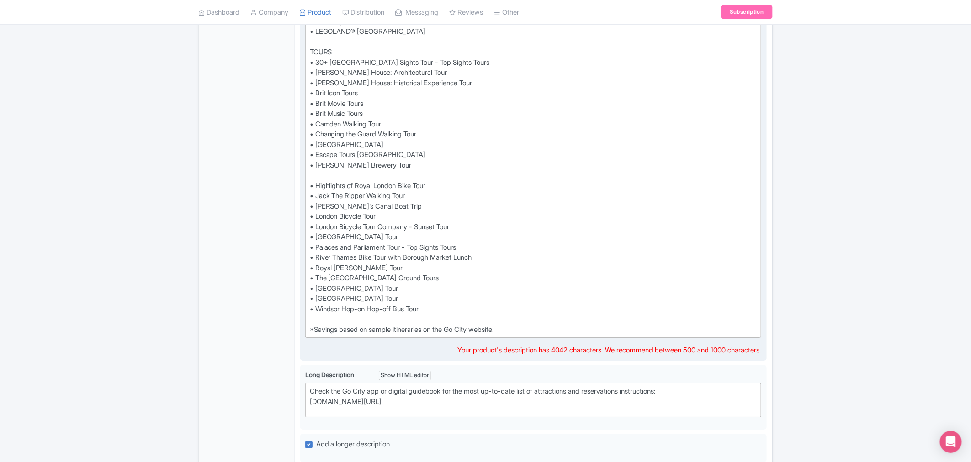
paste trix-editor "• [PERSON_NAME] Walking Tour"
type trix-editor "<div>Buy a London Explorer Pass® and get 2 to 7 credits to redeem against entry…"
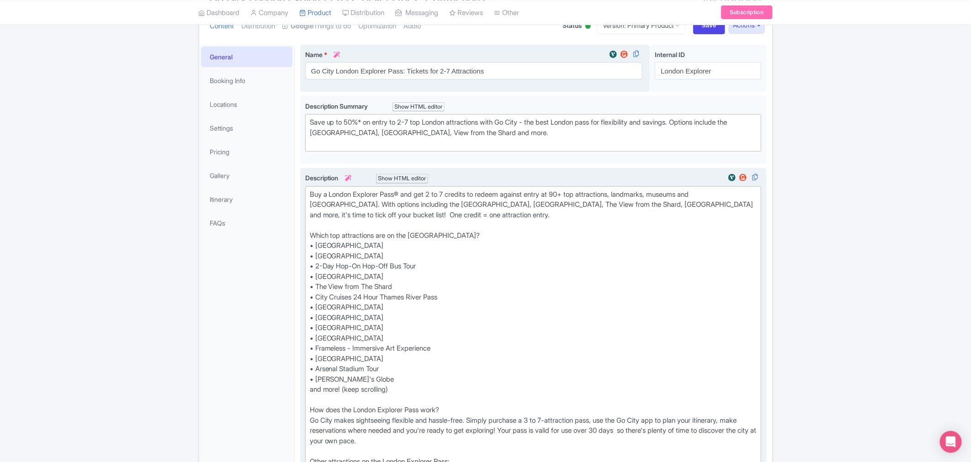
scroll to position [0, 0]
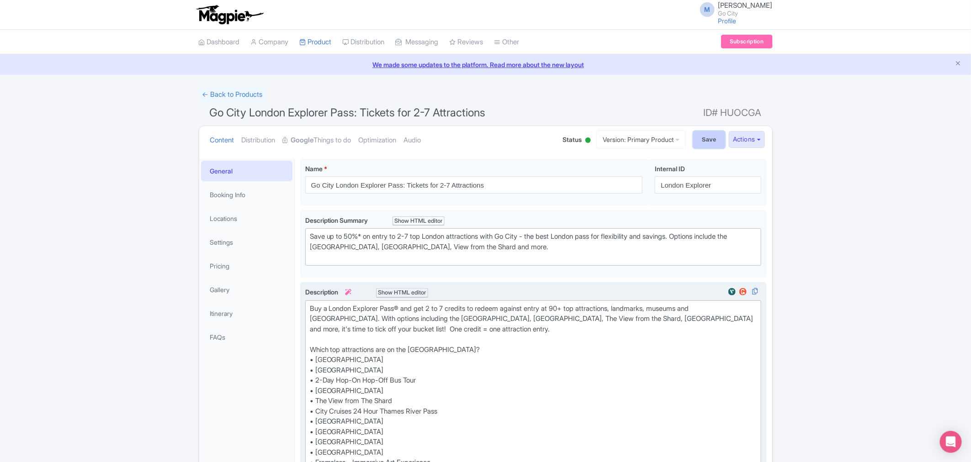
click at [701, 135] on input "Save" at bounding box center [709, 139] width 32 height 17
type input "Saving..."
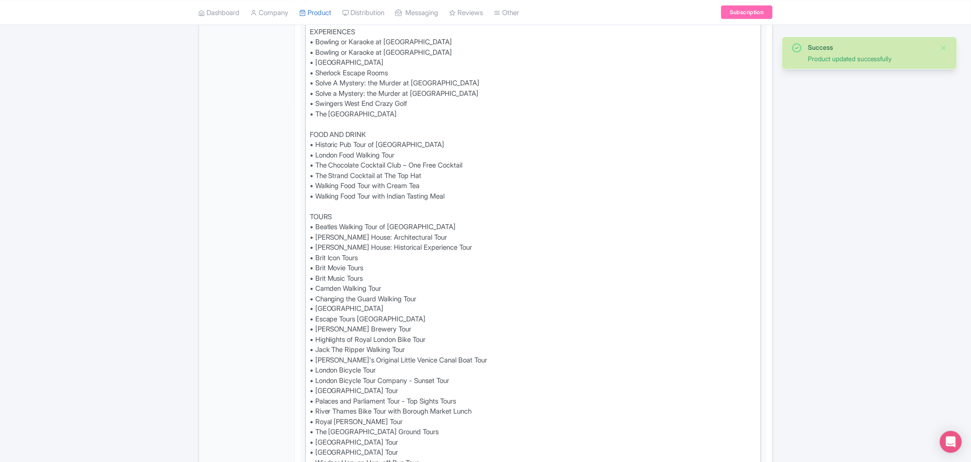
scroll to position [666, 0]
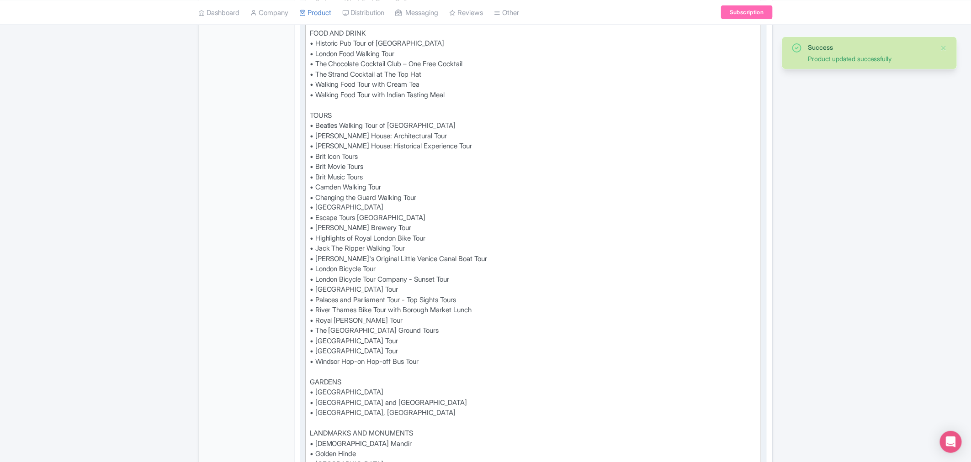
drag, startPoint x: 309, startPoint y: 239, endPoint x: 334, endPoint y: 239, distance: 25.1
click at [309, 239] on trix-editor "See all that [GEOGRAPHIC_DATA] has to offer with the London Pass® and save up t…" at bounding box center [533, 326] width 457 height 1384
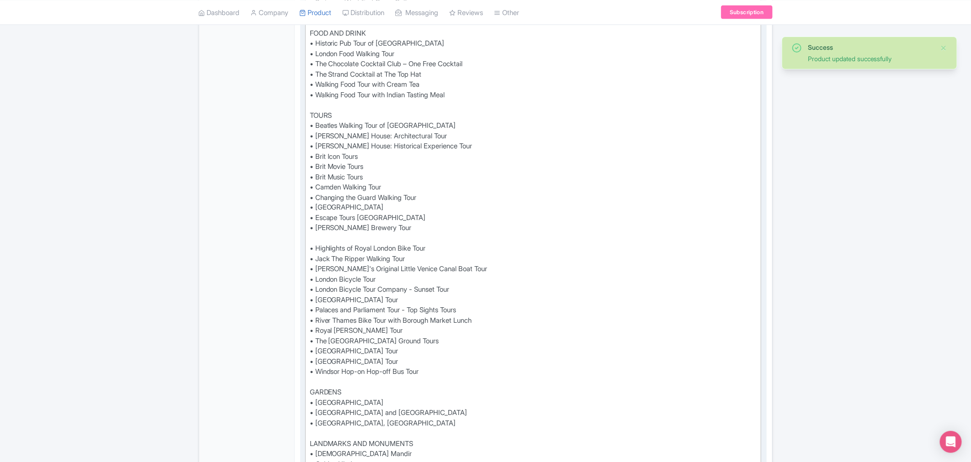
paste trix-editor "• [PERSON_NAME] Walking Tour"
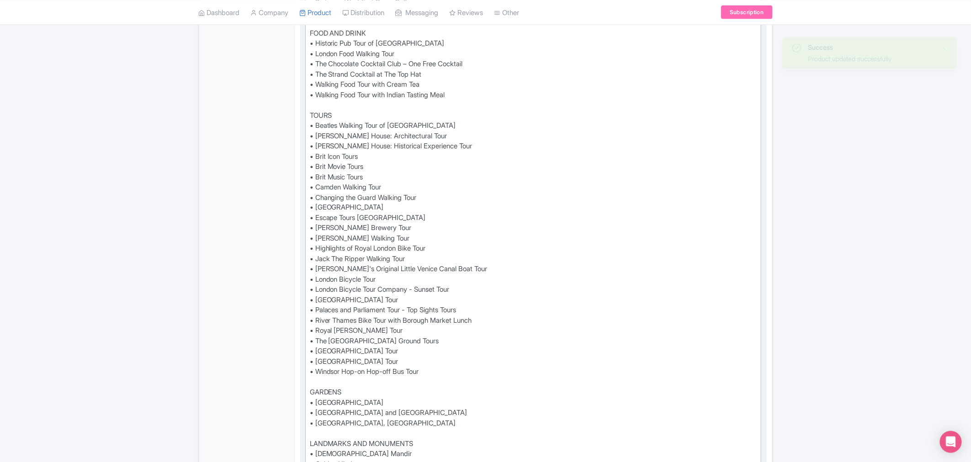
type trix-editor "<lor>Ips dol sita Consec adi el seddo eius tem Incidi Utla® etd magn al en 85%*…"
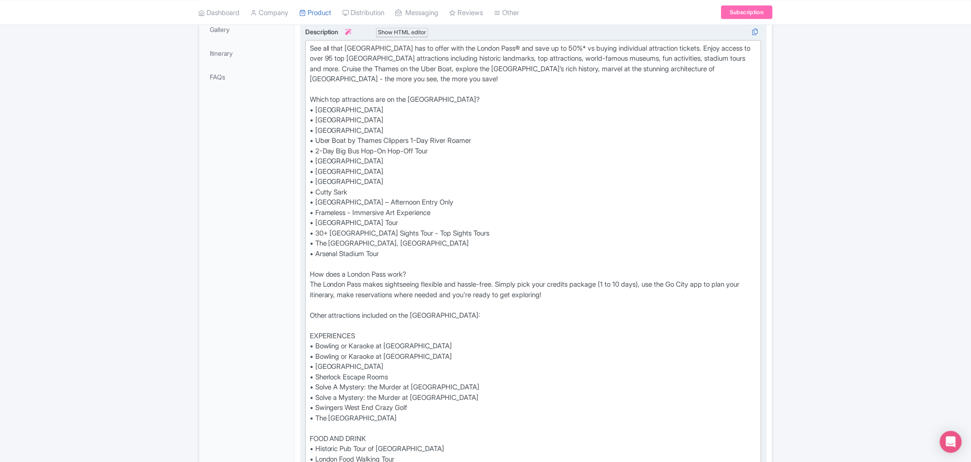
scroll to position [0, 0]
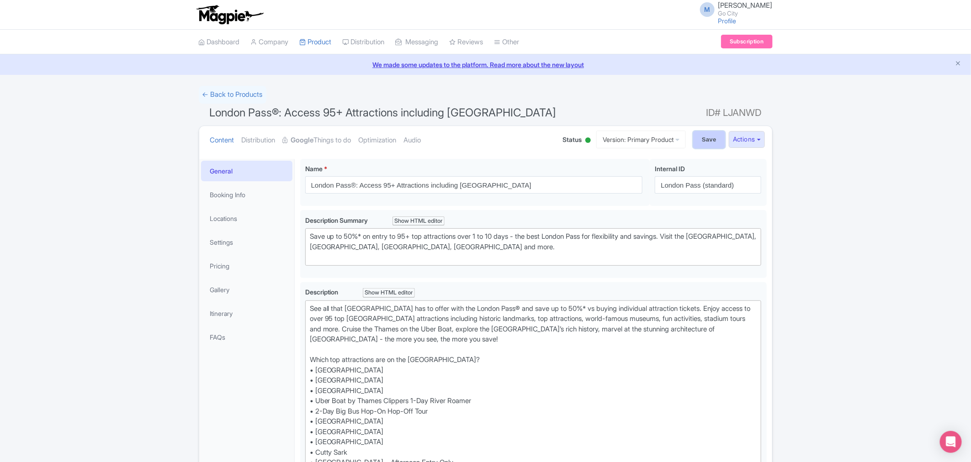
click at [701, 139] on input "Save" at bounding box center [709, 139] width 32 height 17
type input "Saving..."
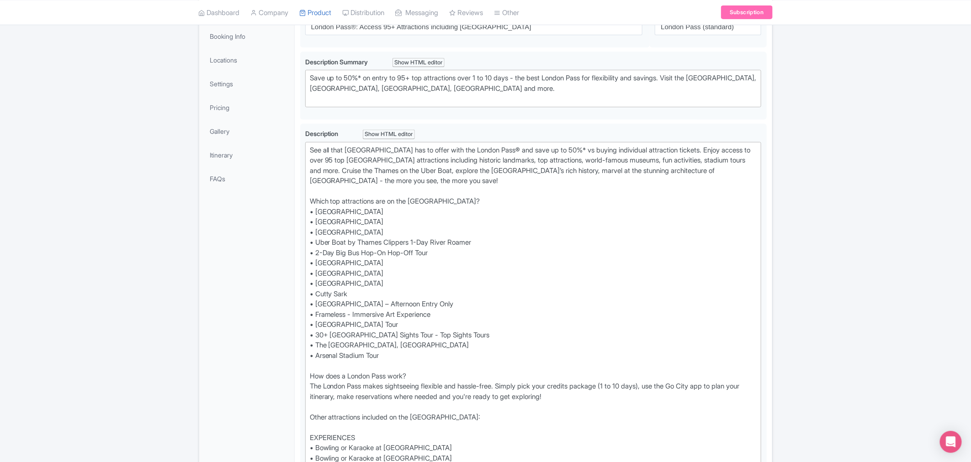
scroll to position [159, 0]
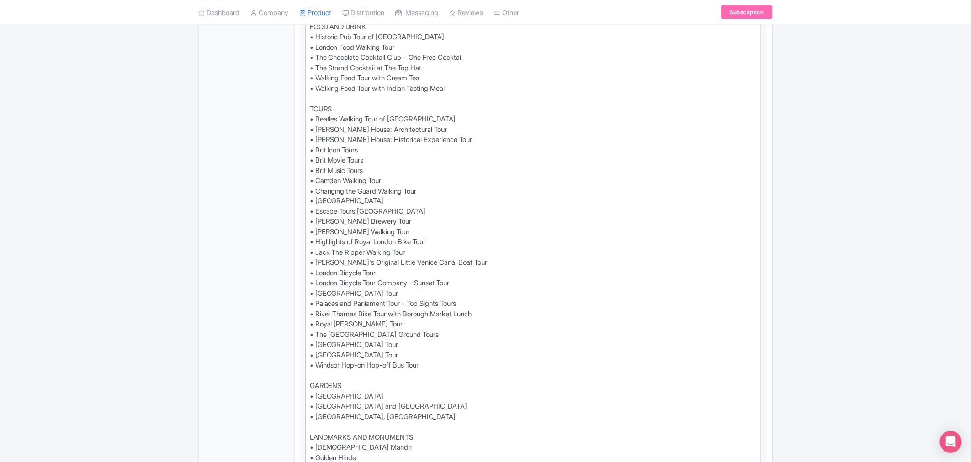
scroll to position [673, 0]
click at [149, 300] on div "Success Product updated successfully ← Back to Products London Pass® Plus: 100+…" at bounding box center [485, 434] width 971 height 2043
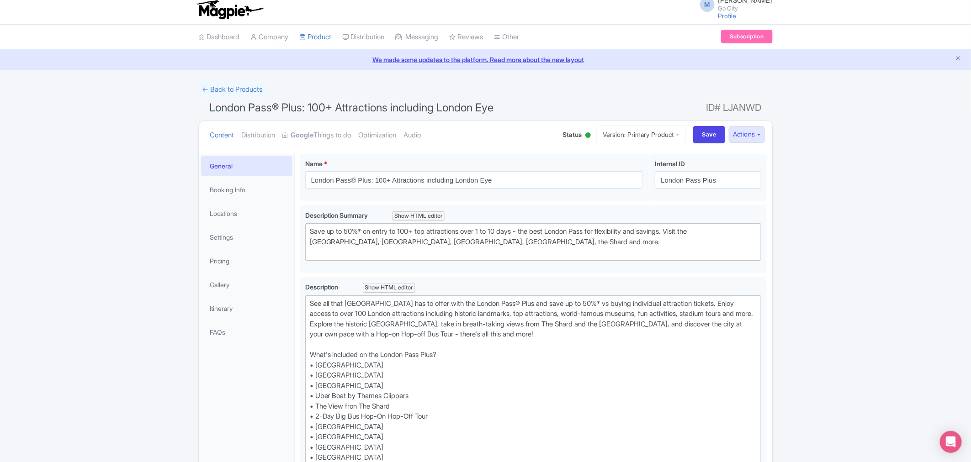
scroll to position [796, 0]
